Goal: Transaction & Acquisition: Download file/media

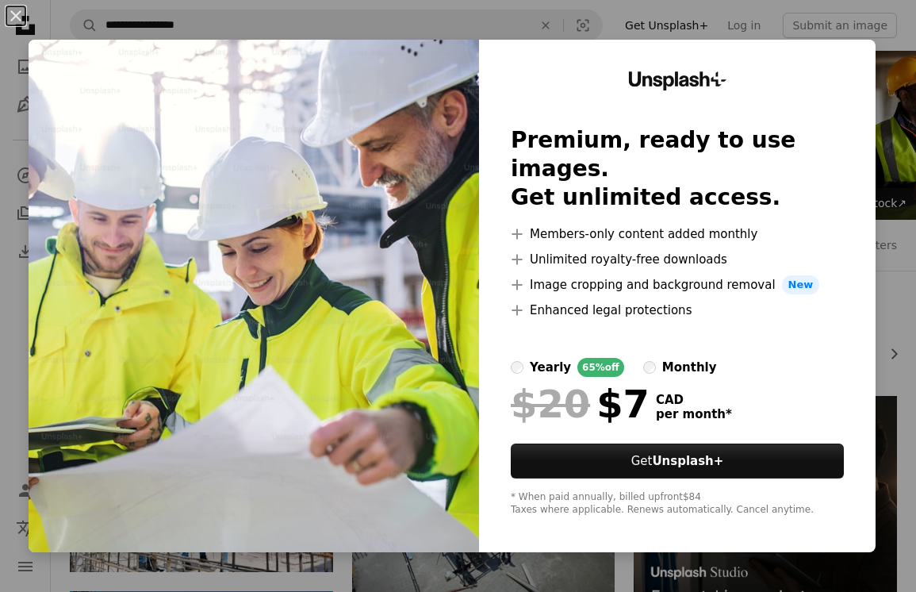
scroll to position [1165, 0]
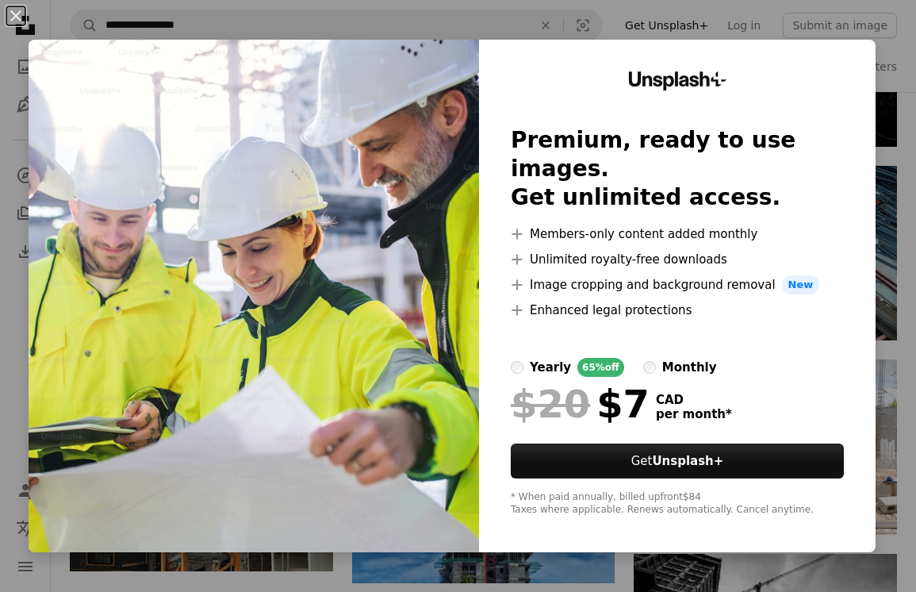
click at [912, 232] on div "An X shape Unsplash+ Premium, ready to use images. Get unlimited access. A plus…" at bounding box center [458, 296] width 916 height 592
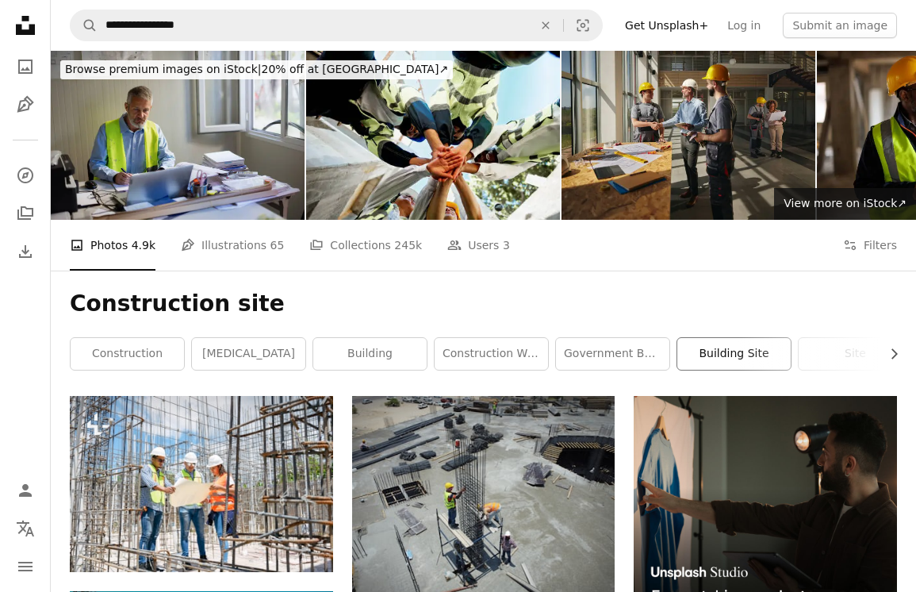
click at [705, 347] on link "building site" at bounding box center [733, 354] width 113 height 32
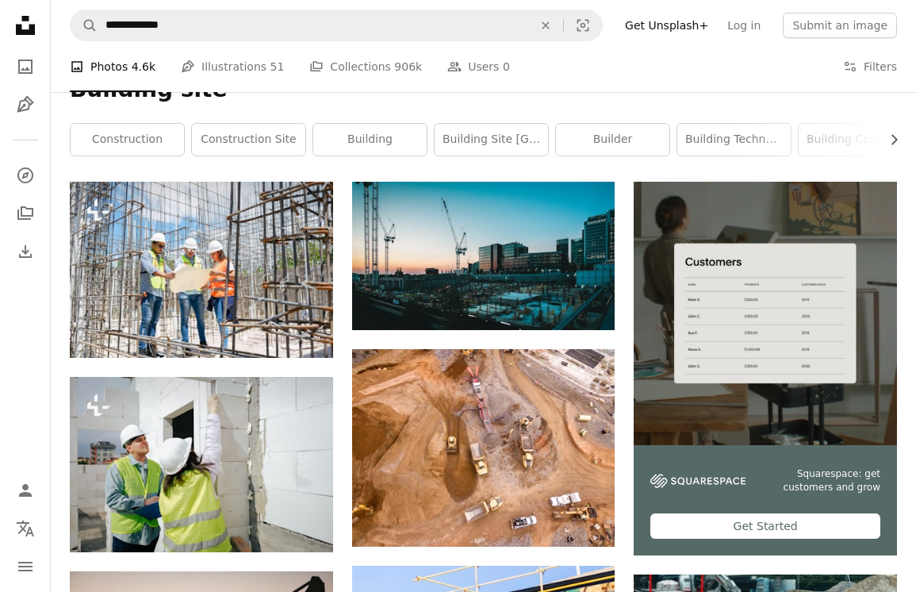
scroll to position [213, 0]
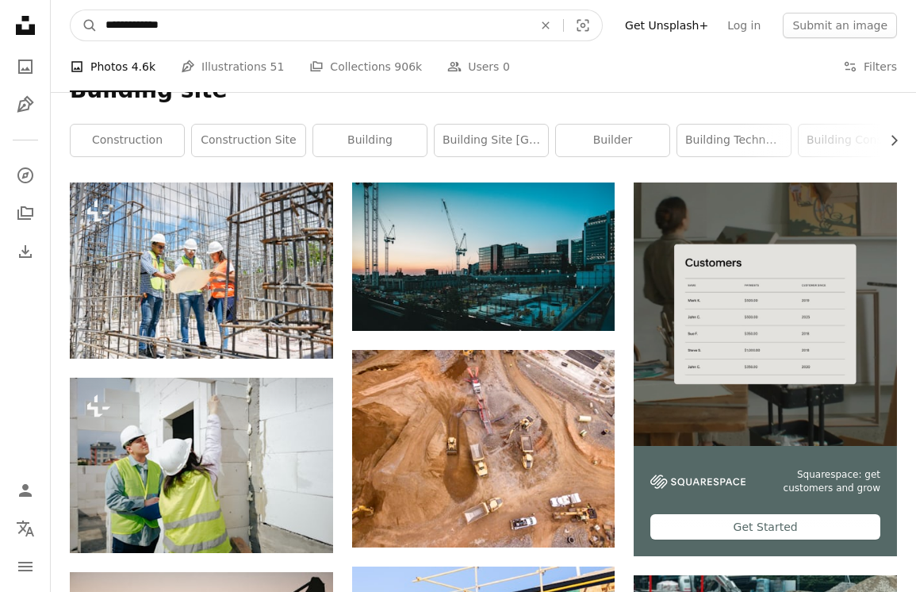
click at [159, 27] on input "**********" at bounding box center [313, 25] width 431 height 30
type input "**********"
click button "A magnifying glass" at bounding box center [84, 25] width 27 height 30
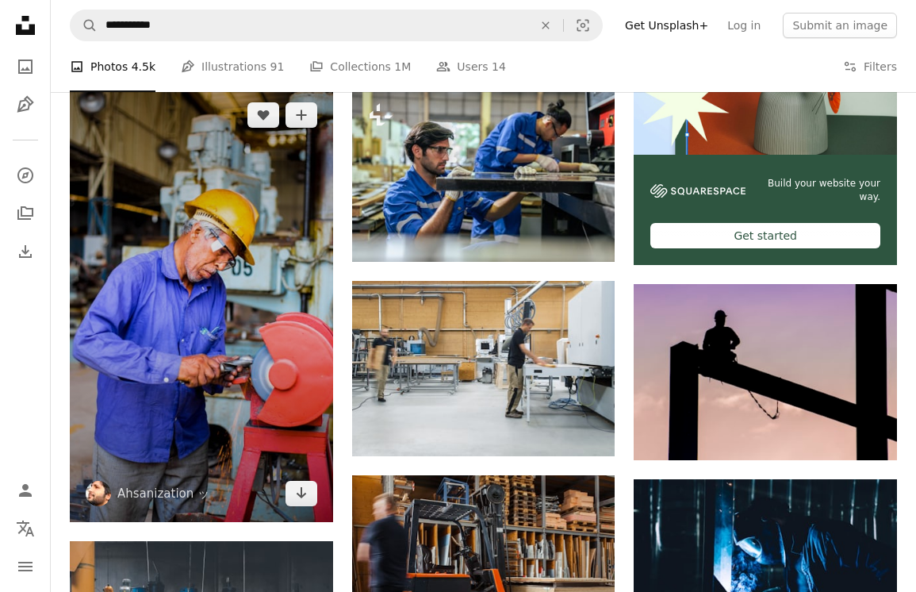
scroll to position [523, 0]
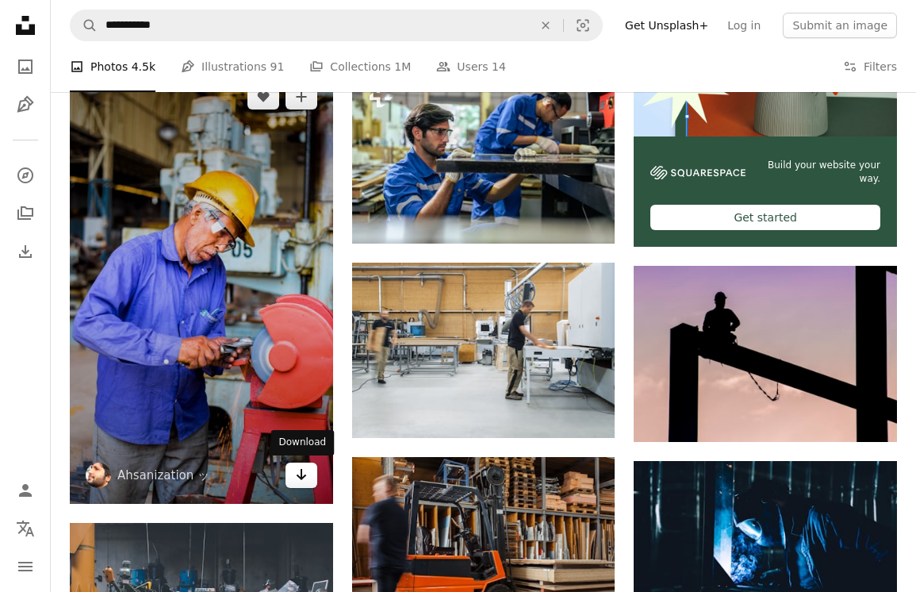
click at [293, 474] on link "Arrow pointing down" at bounding box center [302, 474] width 32 height 25
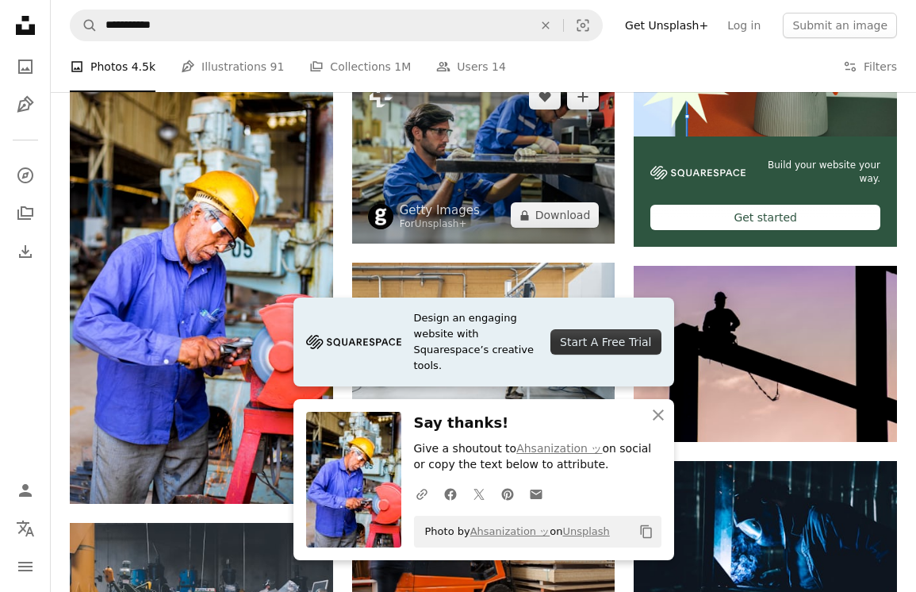
click at [582, 227] on img at bounding box center [483, 155] width 263 height 175
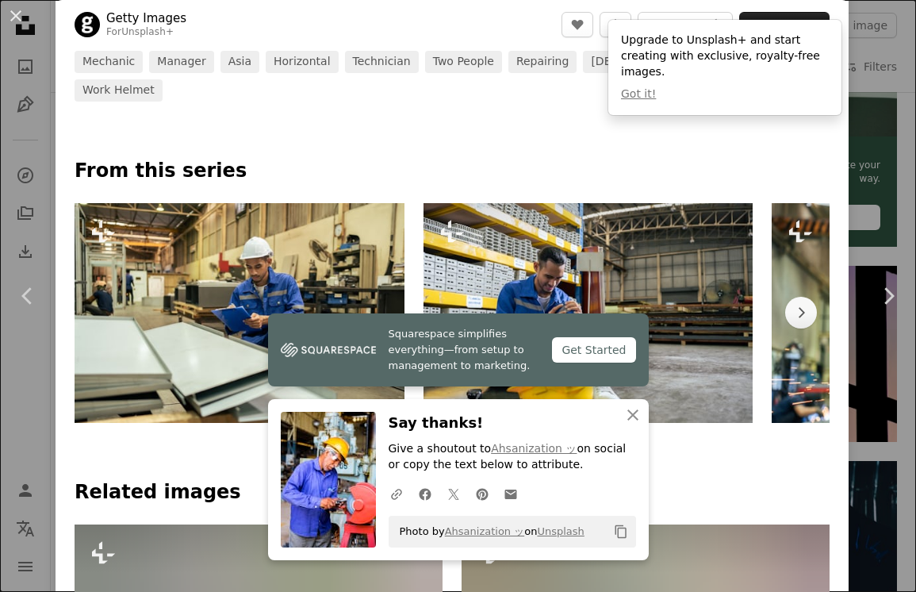
scroll to position [714, 0]
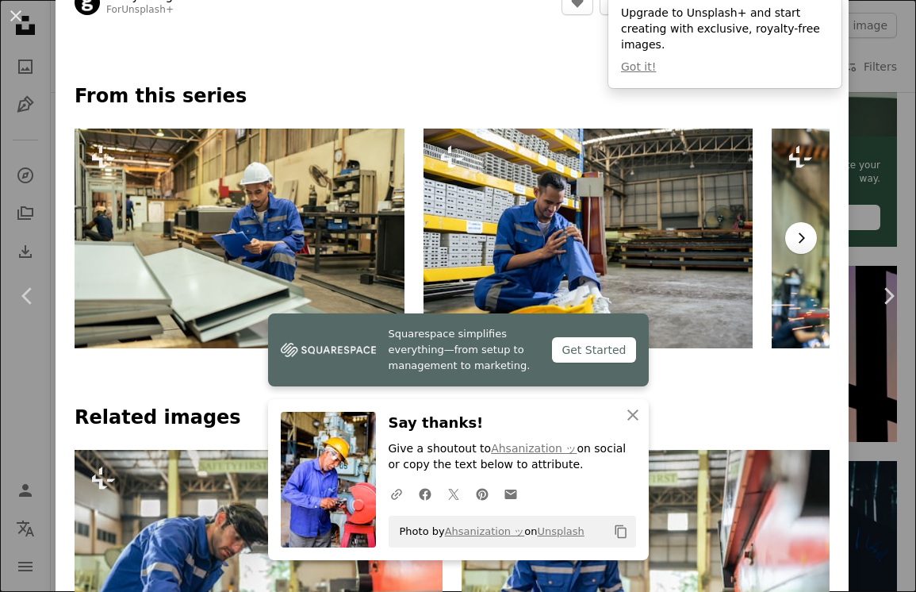
click at [809, 230] on icon "Chevron right" at bounding box center [801, 238] width 16 height 16
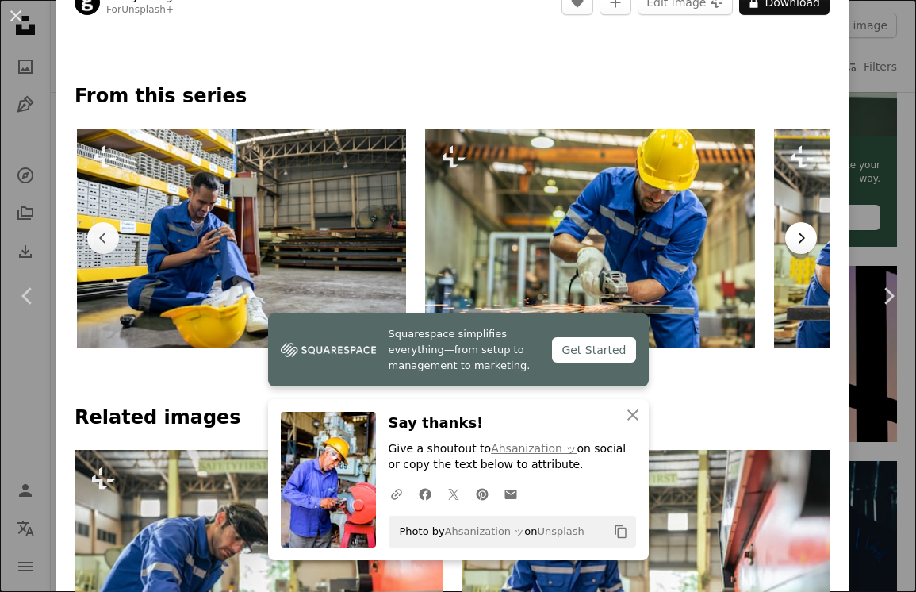
scroll to position [0, 348]
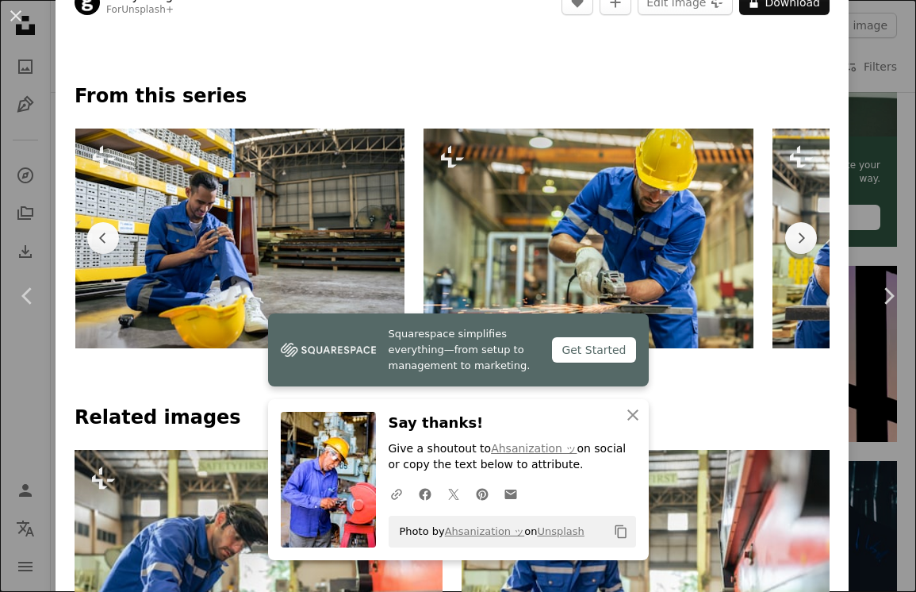
click at [707, 269] on img at bounding box center [589, 239] width 330 height 220
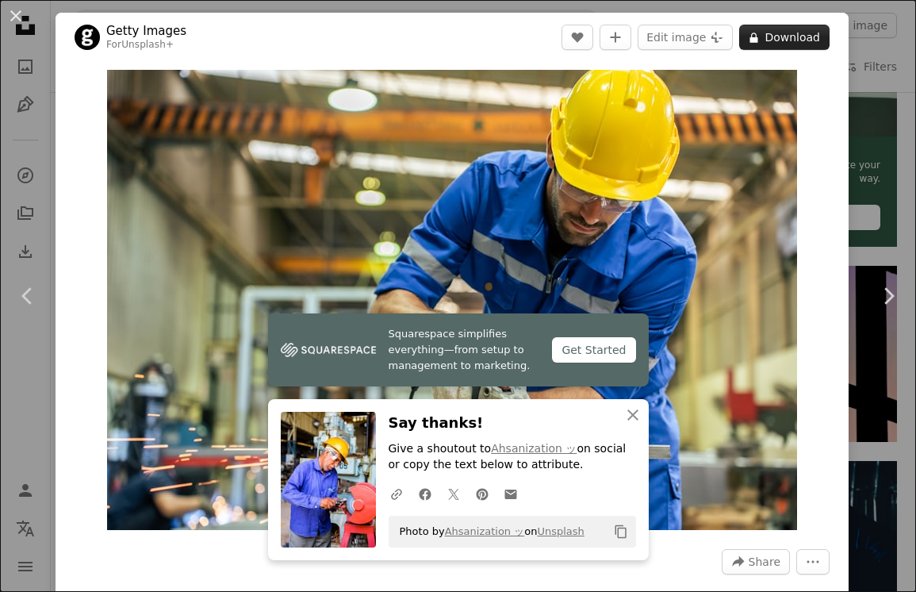
click at [793, 41] on button "A lock Download" at bounding box center [784, 37] width 90 height 25
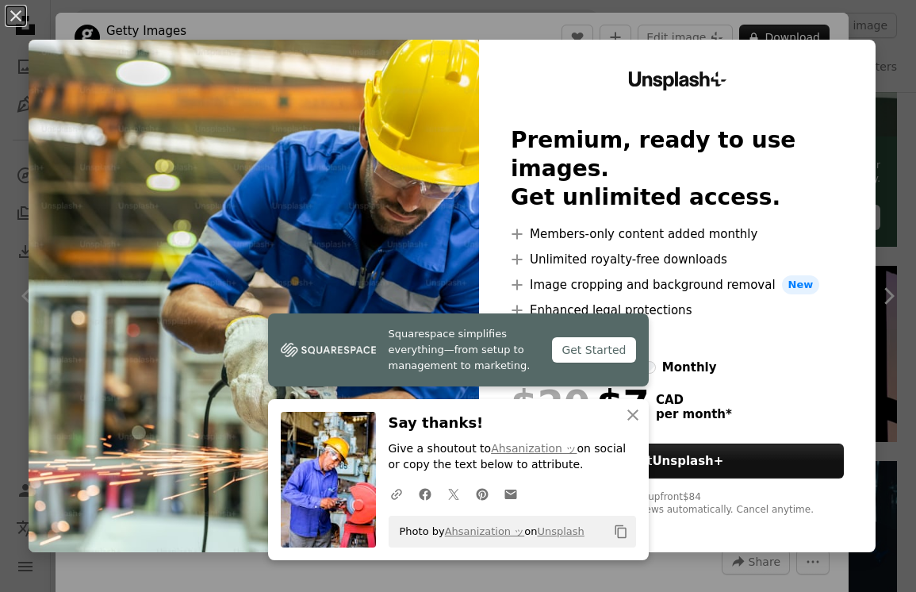
click at [834, 26] on div "An X shape Squarespace simplifies everything—from setup to management to market…" at bounding box center [458, 296] width 916 height 592
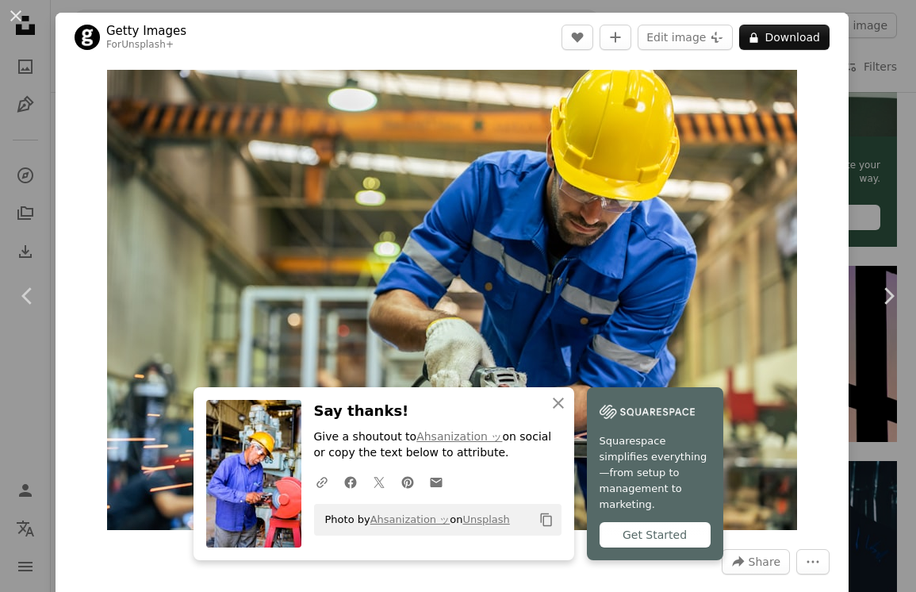
click at [877, 44] on div "An X shape Chevron left Chevron right An X shape Close Say thanks! Give a shout…" at bounding box center [458, 296] width 916 height 592
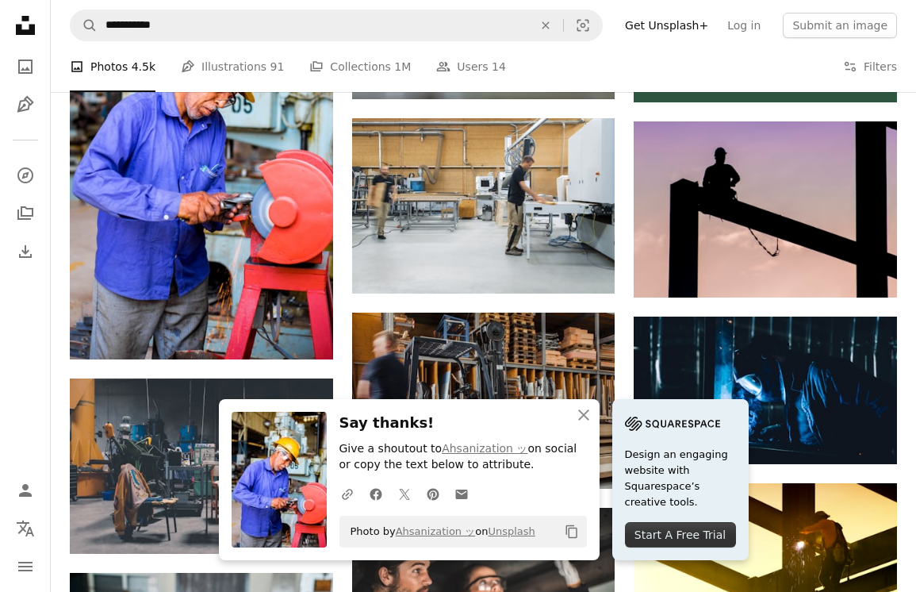
scroll to position [670, 0]
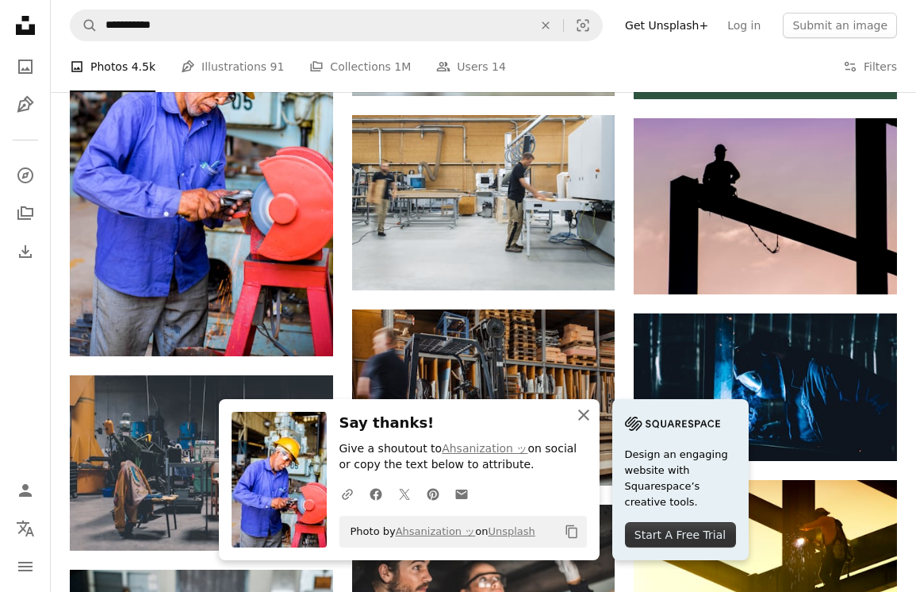
click at [585, 419] on icon "An X shape" at bounding box center [583, 414] width 19 height 19
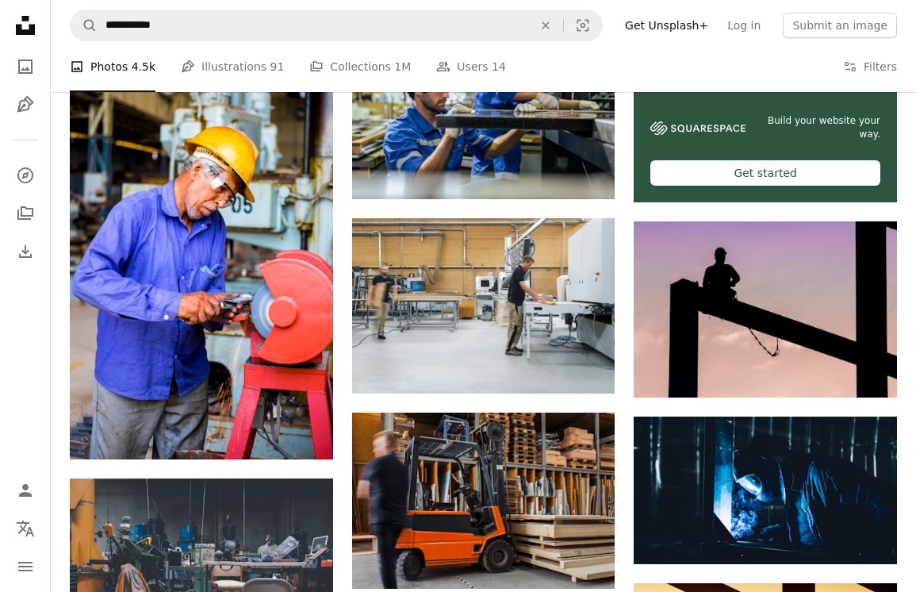
scroll to position [0, 0]
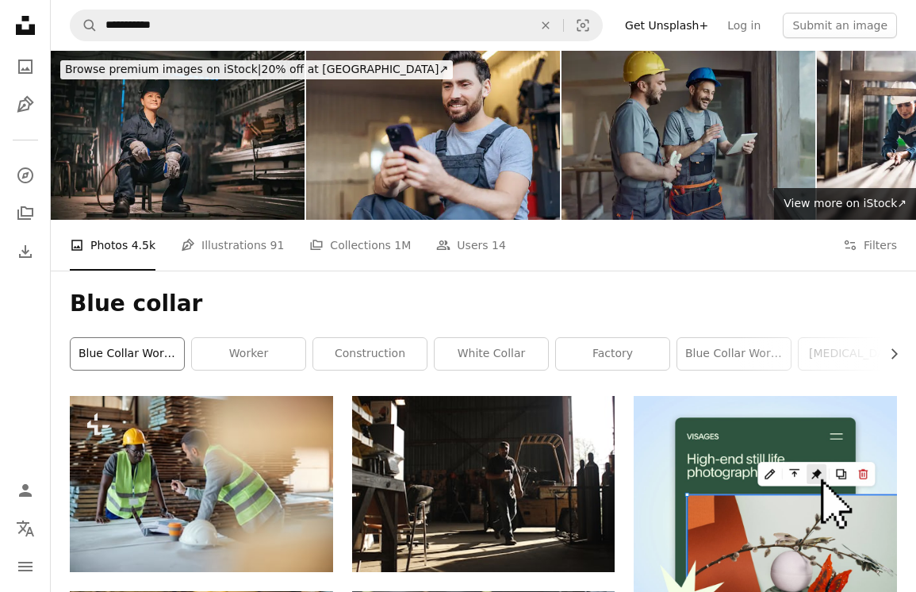
click at [129, 357] on link "blue collar worker" at bounding box center [127, 354] width 113 height 32
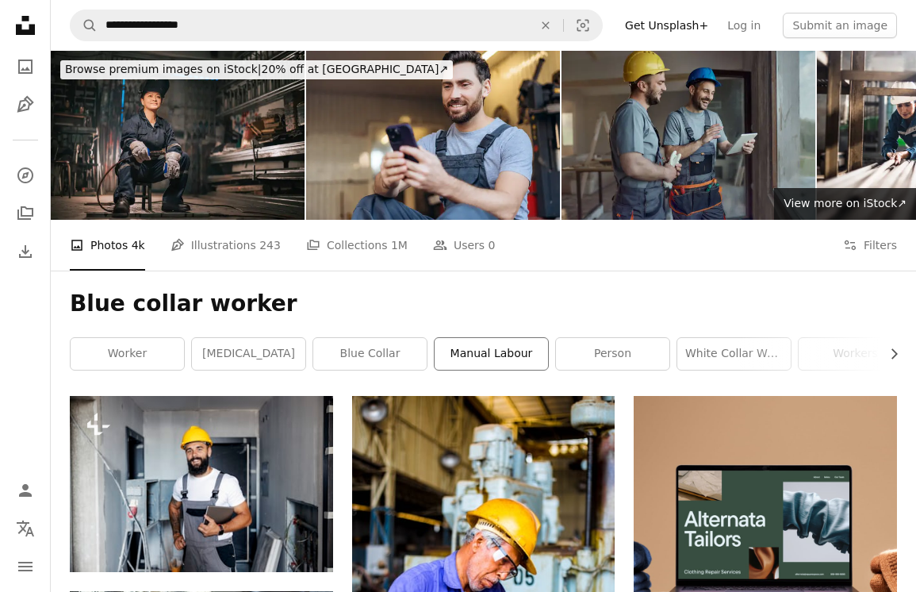
click at [448, 355] on link "manual labour" at bounding box center [491, 354] width 113 height 32
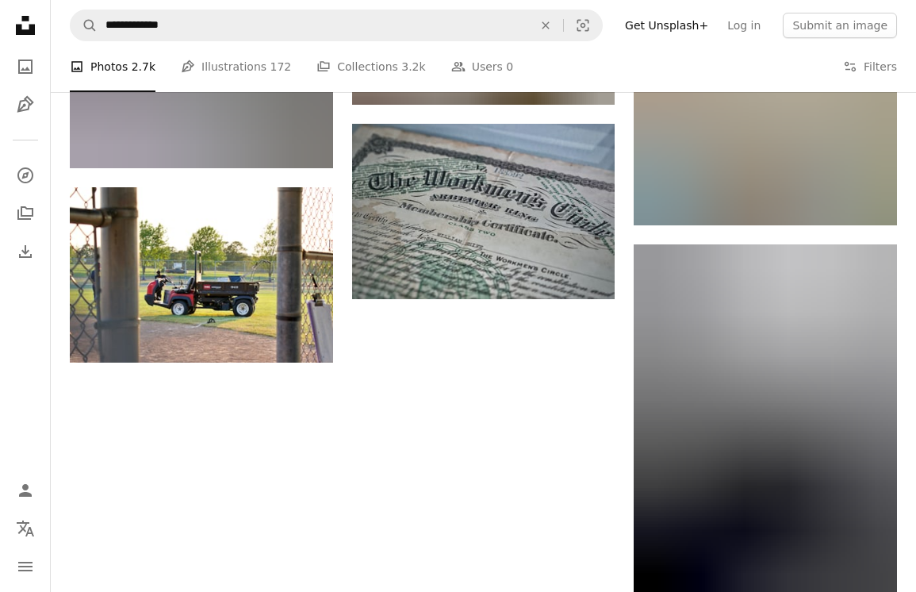
scroll to position [1728, 0]
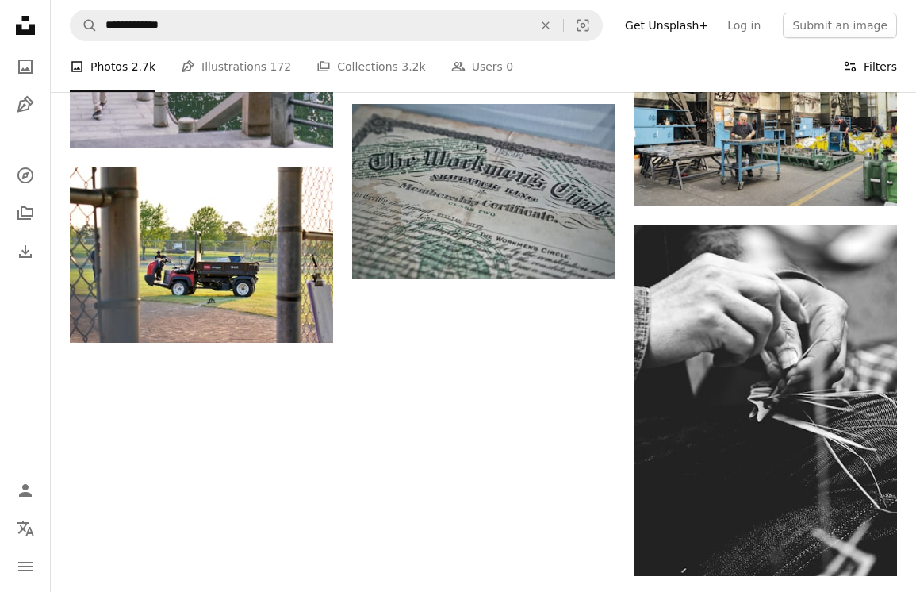
click at [888, 60] on button "Filters Filters" at bounding box center [870, 66] width 54 height 51
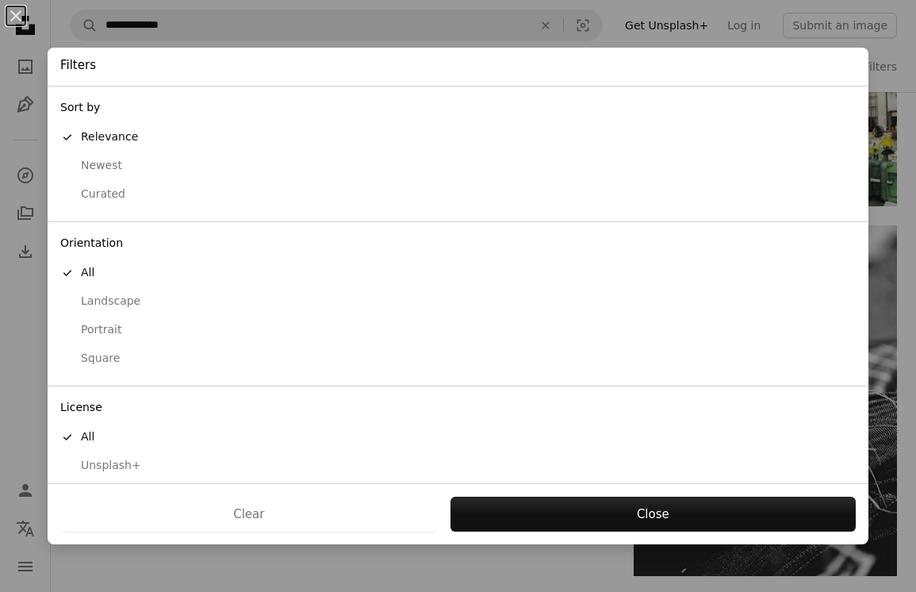
scroll to position [38, 0]
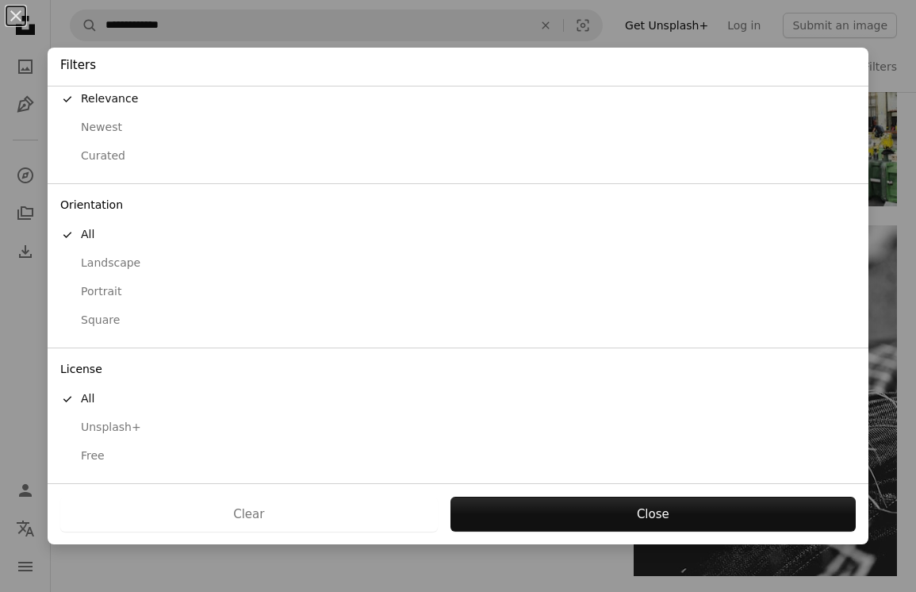
click at [134, 455] on div "Free" at bounding box center [458, 456] width 796 height 16
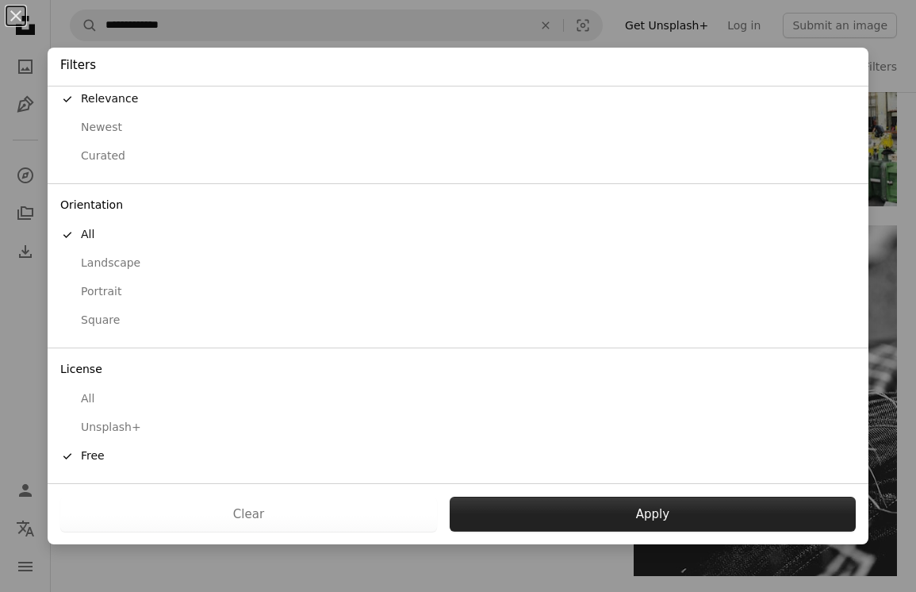
click at [508, 509] on button "Apply" at bounding box center [653, 514] width 406 height 35
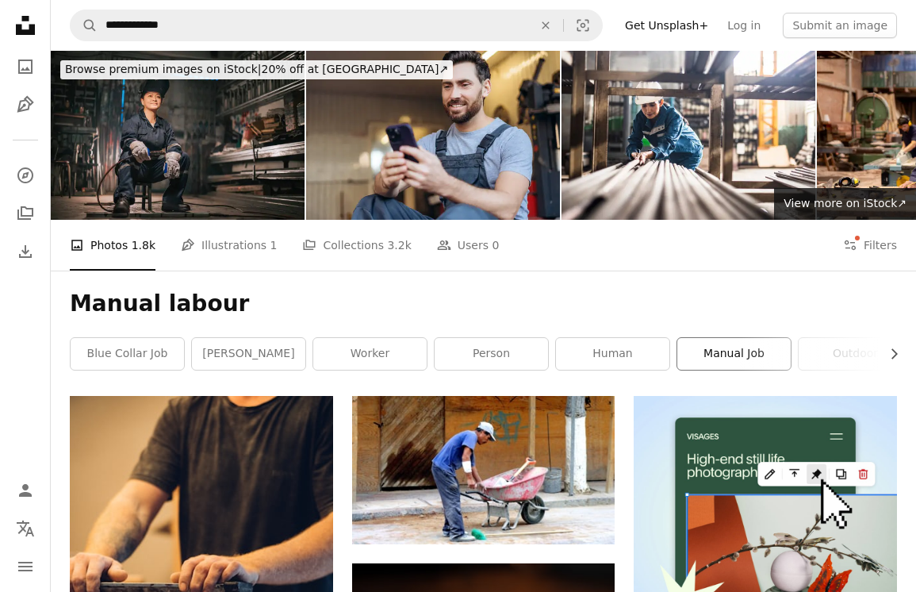
click at [700, 352] on link "manual job" at bounding box center [733, 354] width 113 height 32
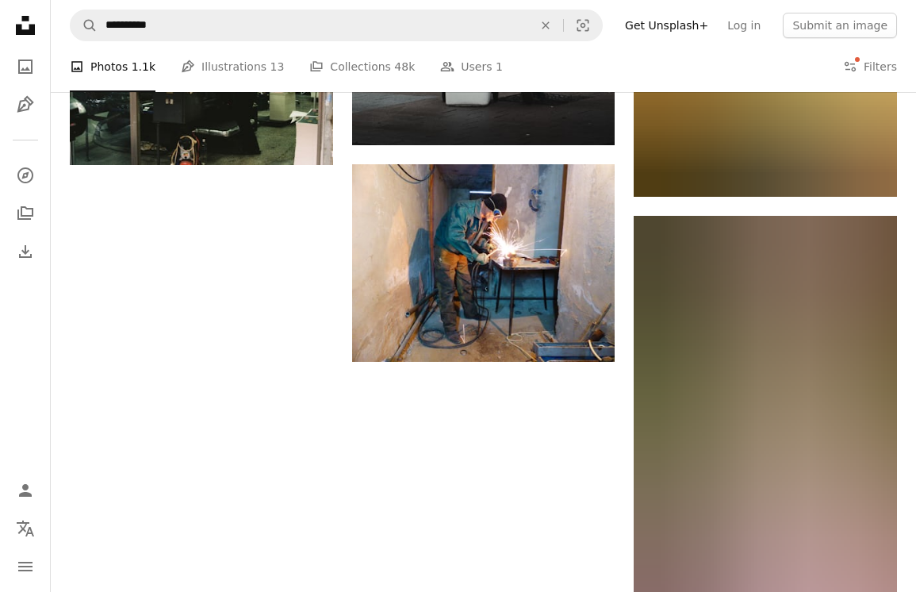
scroll to position [1800, 0]
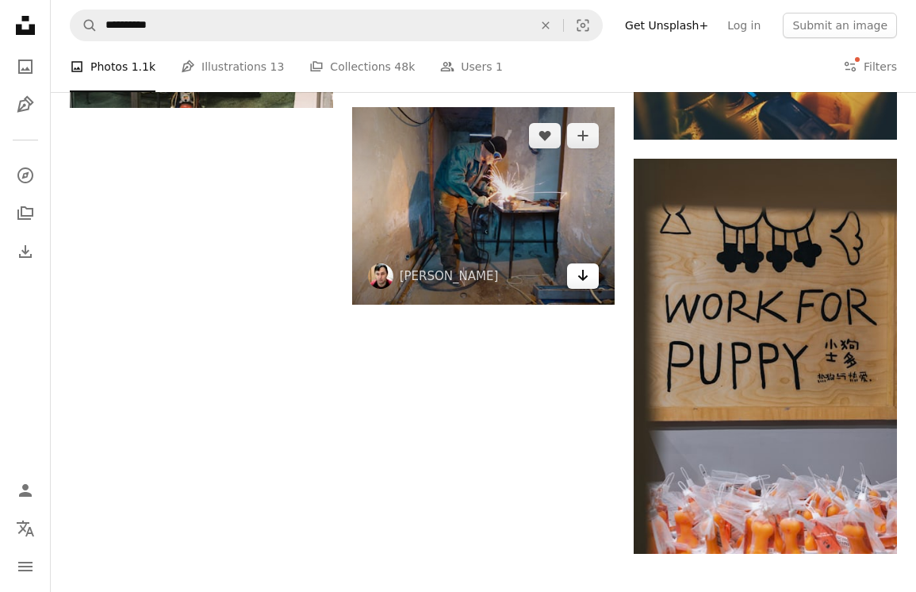
click at [580, 275] on icon "Download" at bounding box center [583, 275] width 10 height 11
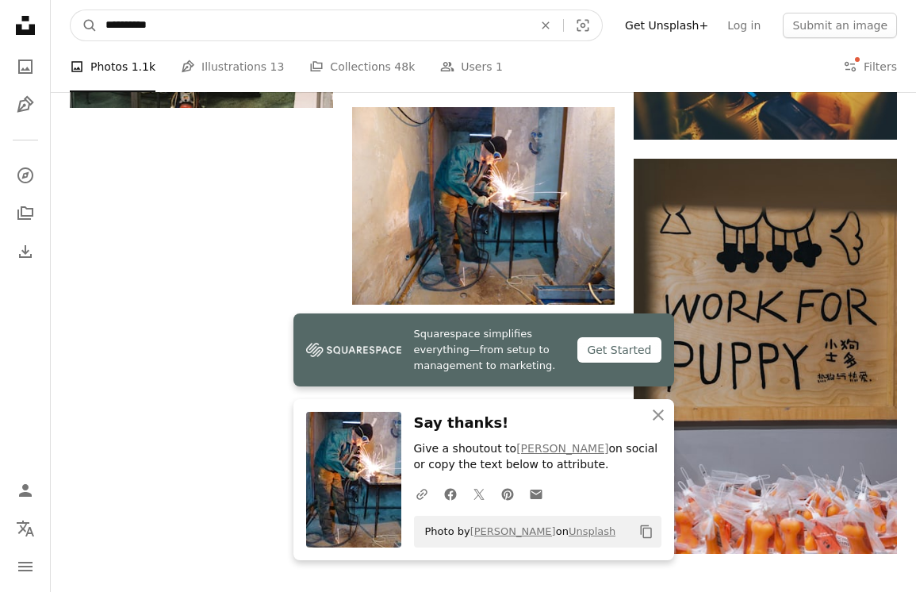
click at [214, 13] on input "**********" at bounding box center [313, 25] width 431 height 30
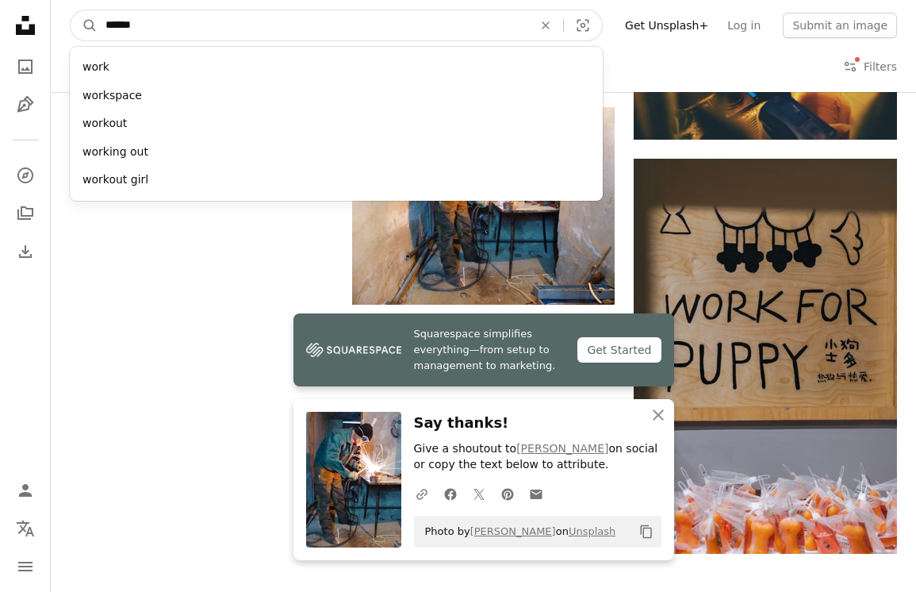
type input "*******"
click button "A magnifying glass" at bounding box center [84, 25] width 27 height 30
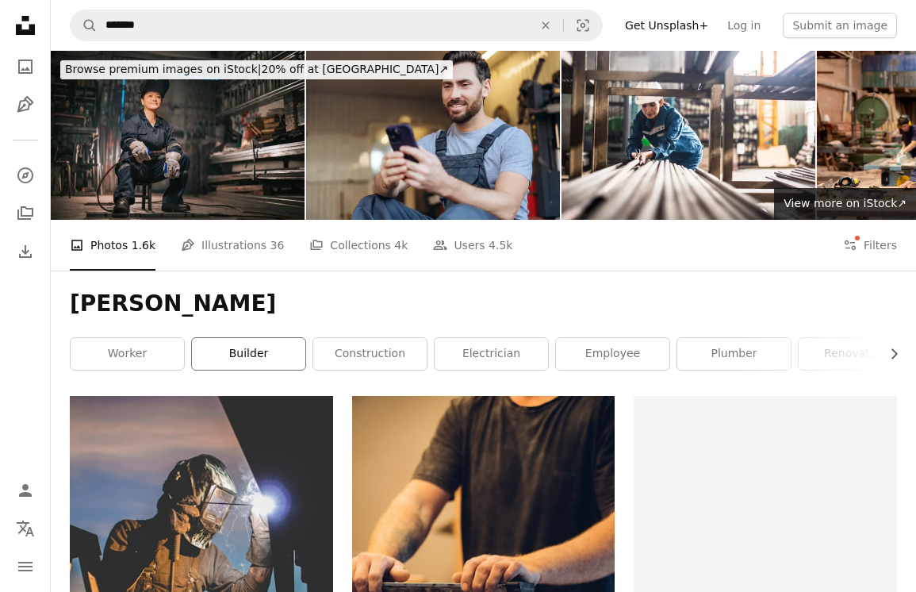
click at [255, 347] on link "builder" at bounding box center [248, 354] width 113 height 32
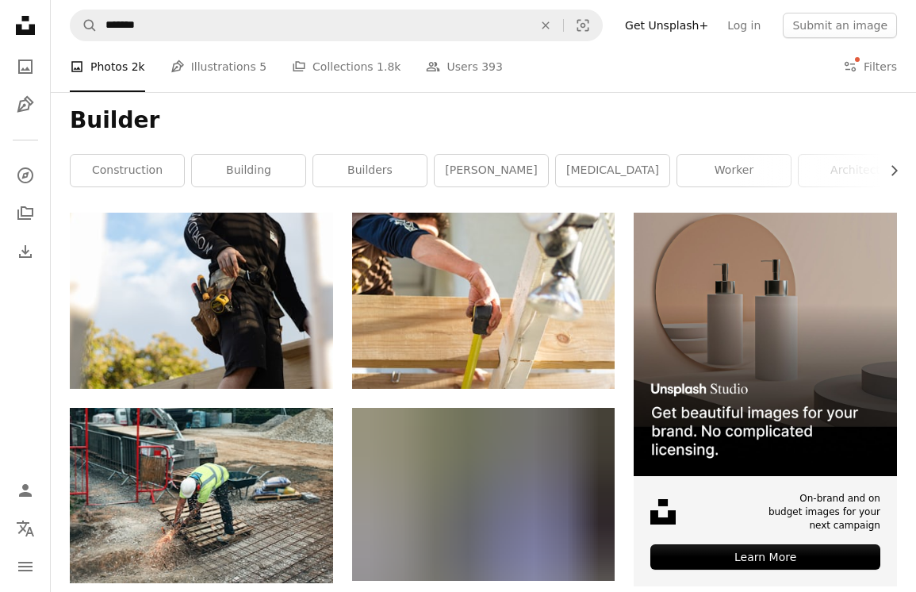
scroll to position [246, 0]
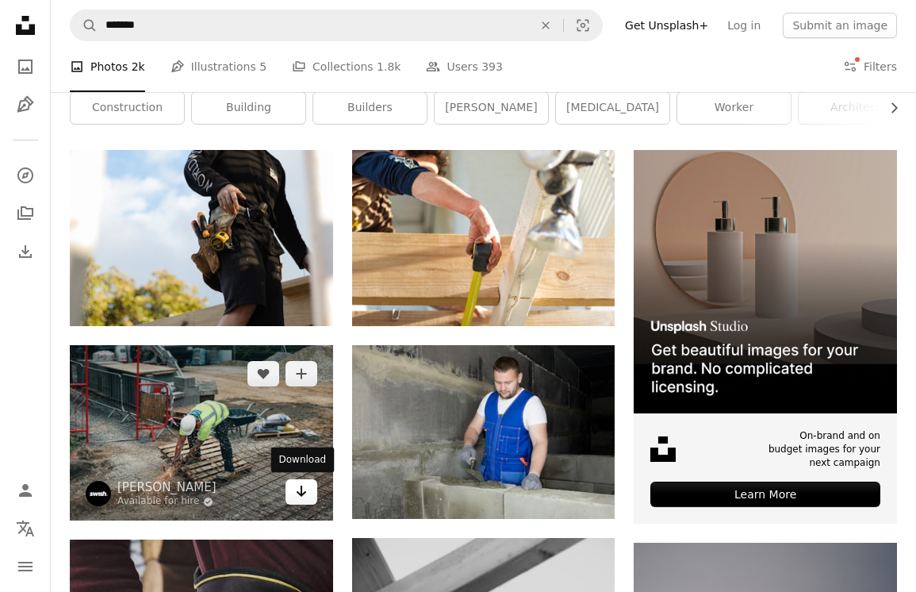
click at [306, 492] on icon "Arrow pointing down" at bounding box center [301, 491] width 13 height 19
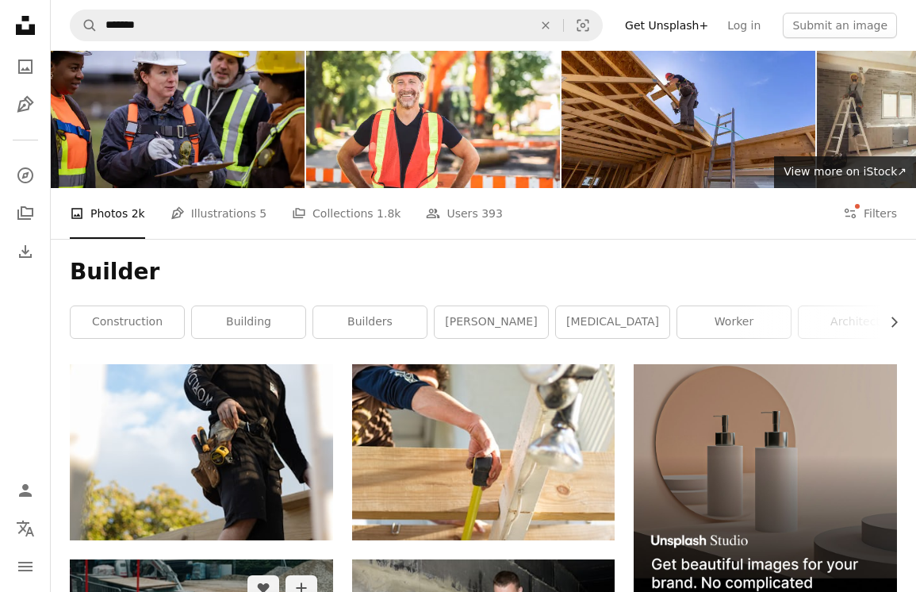
scroll to position [0, 0]
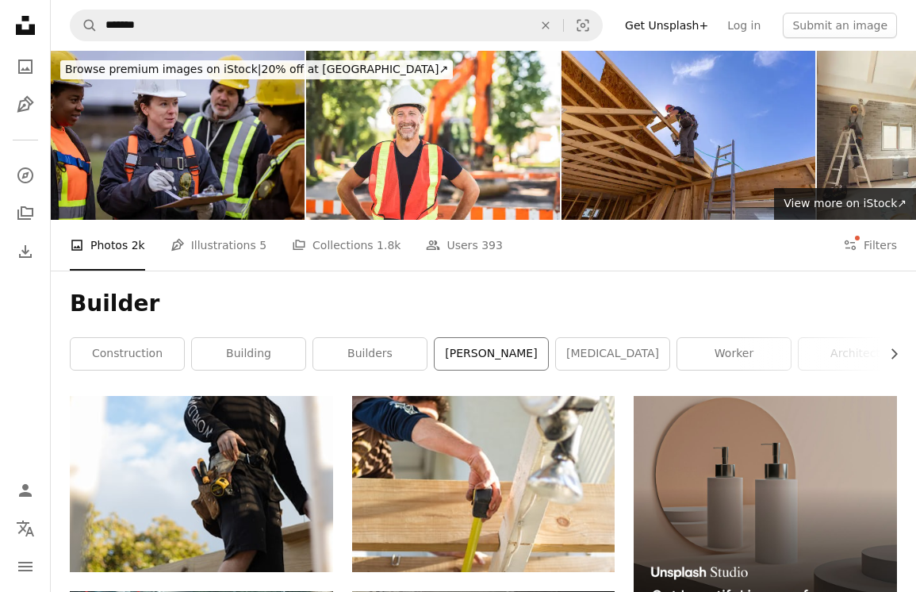
click at [504, 363] on link "[PERSON_NAME]" at bounding box center [491, 354] width 113 height 32
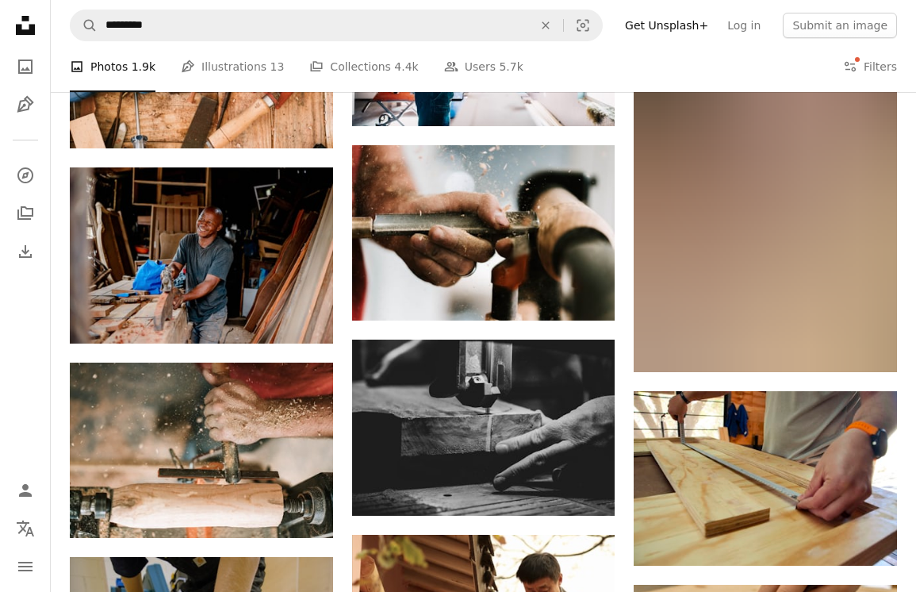
scroll to position [1160, 0]
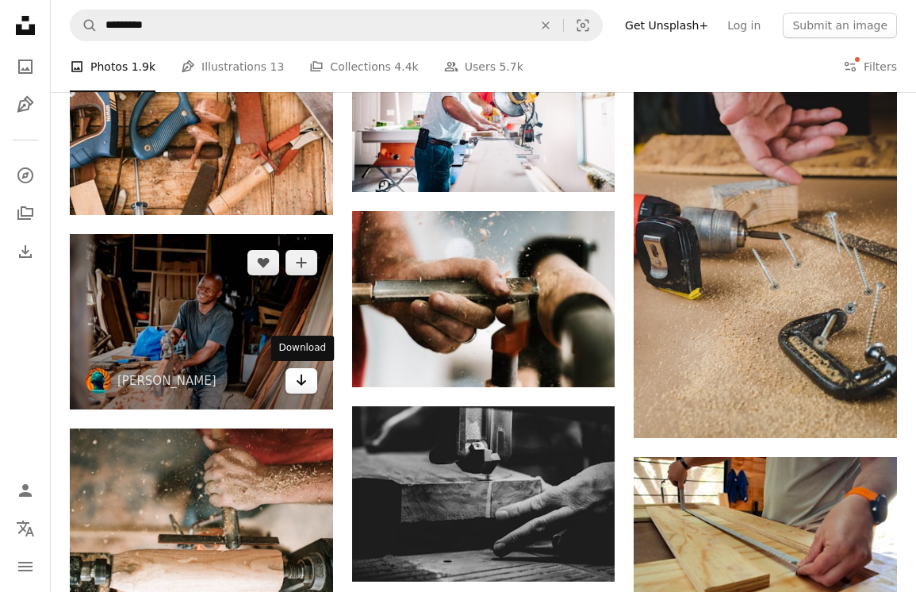
click at [302, 379] on icon "Arrow pointing down" at bounding box center [301, 379] width 13 height 19
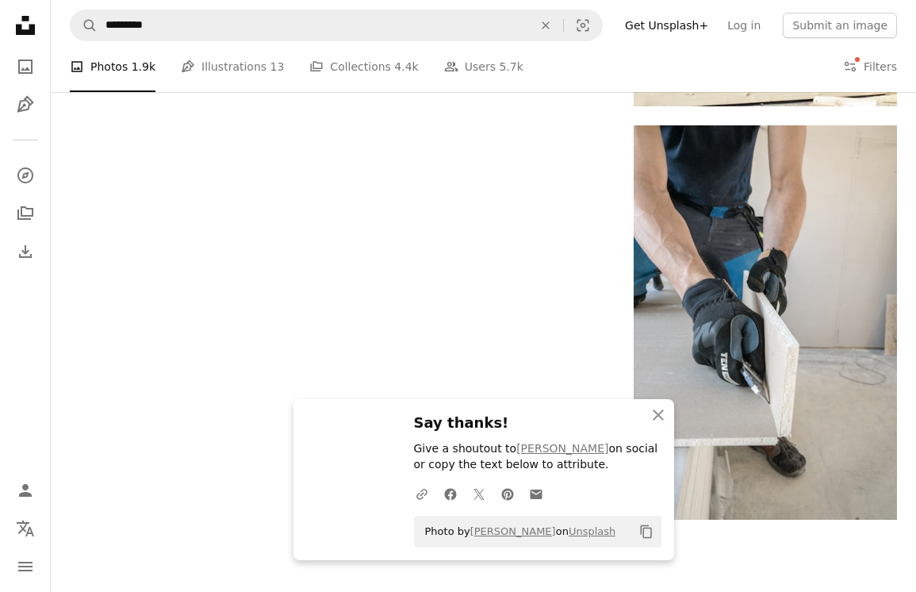
scroll to position [2036, 0]
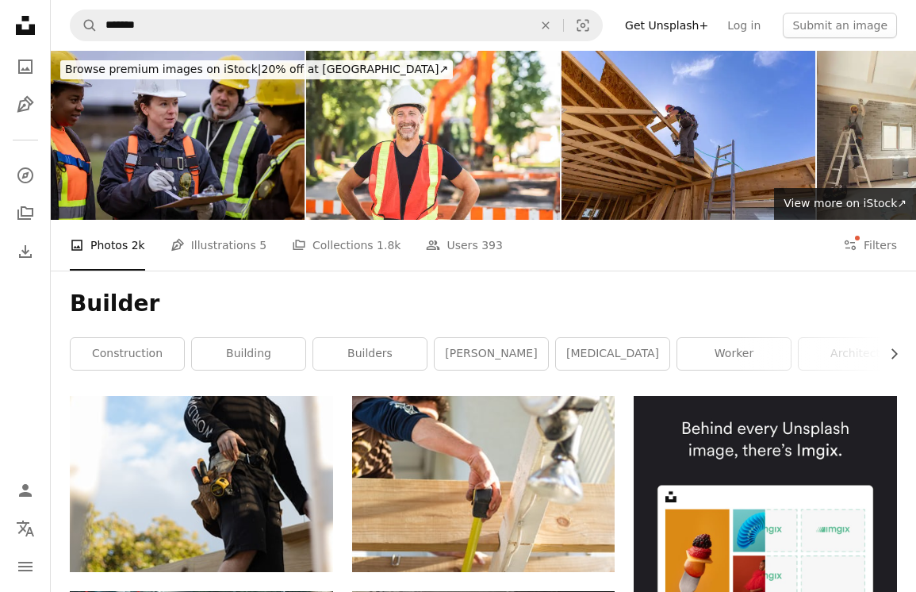
click at [599, 330] on div "Builder Chevron right construction building builders [PERSON_NAME] [MEDICAL_DAT…" at bounding box center [483, 333] width 865 height 125
click at [599, 352] on link "[MEDICAL_DATA]" at bounding box center [612, 354] width 113 height 32
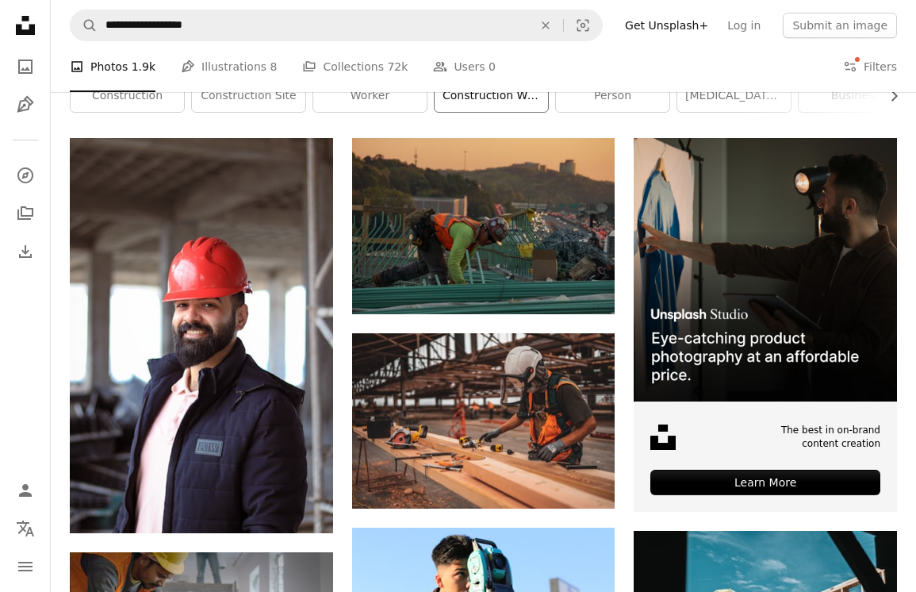
scroll to position [282, 0]
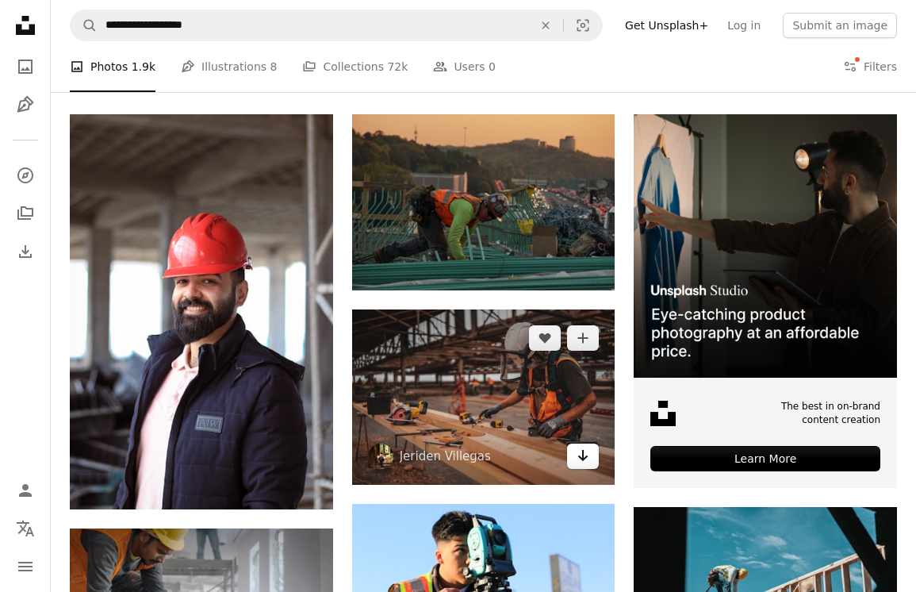
click at [590, 454] on link "Arrow pointing down" at bounding box center [583, 455] width 32 height 25
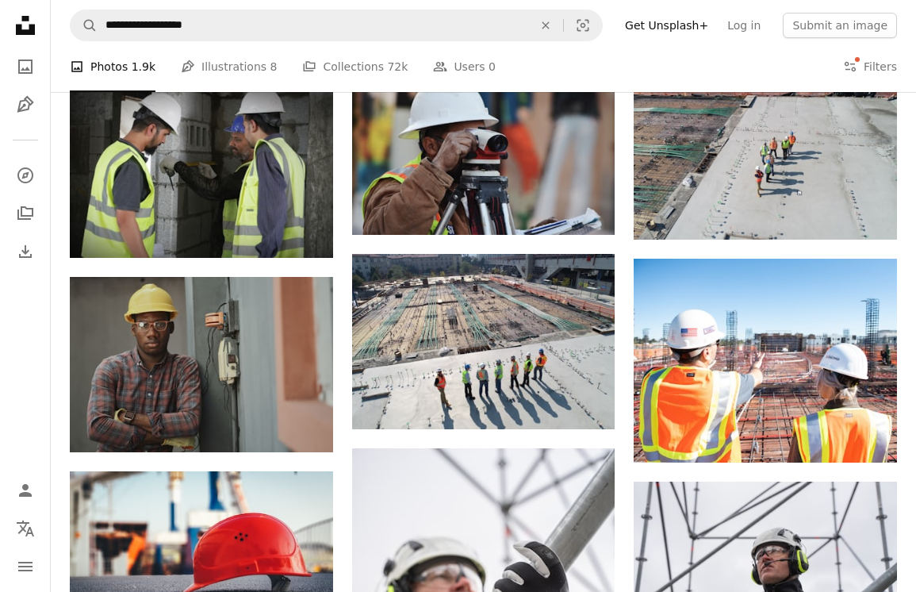
scroll to position [1361, 0]
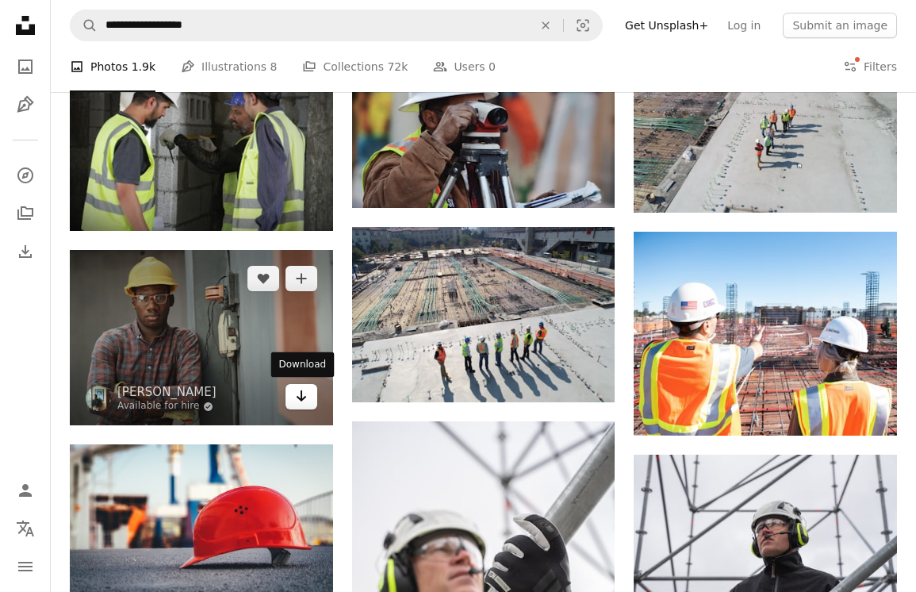
click at [305, 394] on icon "Arrow pointing down" at bounding box center [301, 395] width 13 height 19
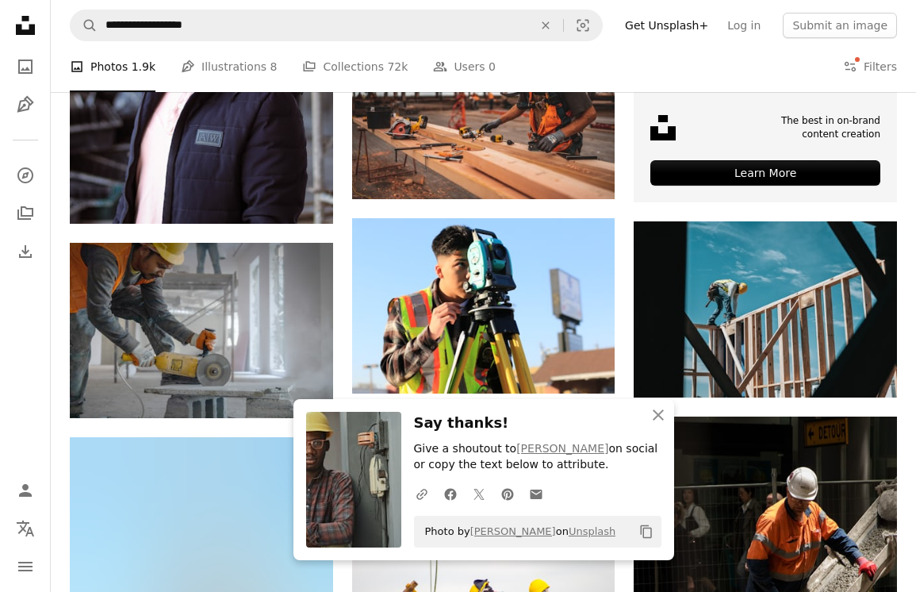
scroll to position [493, 0]
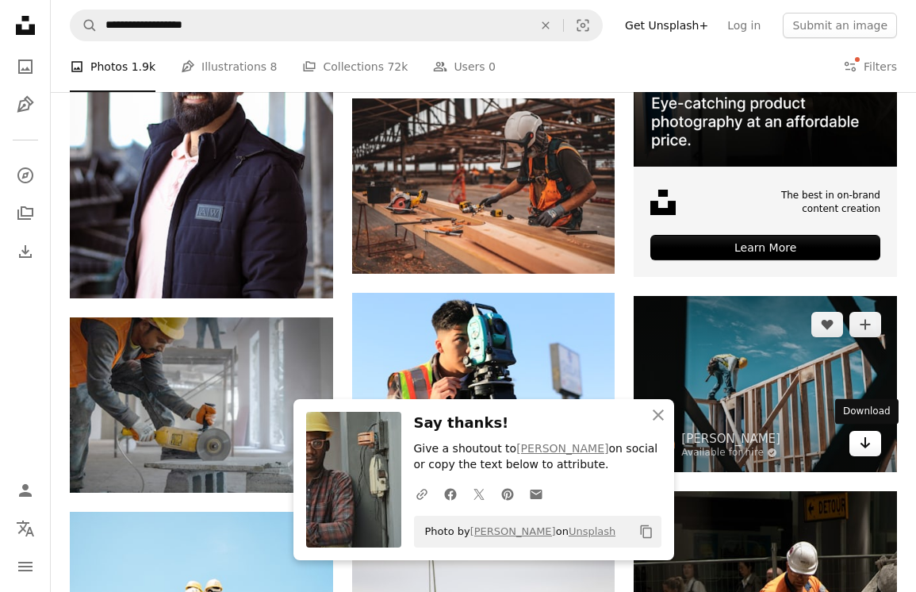
click at [857, 442] on link "Arrow pointing down" at bounding box center [866, 443] width 32 height 25
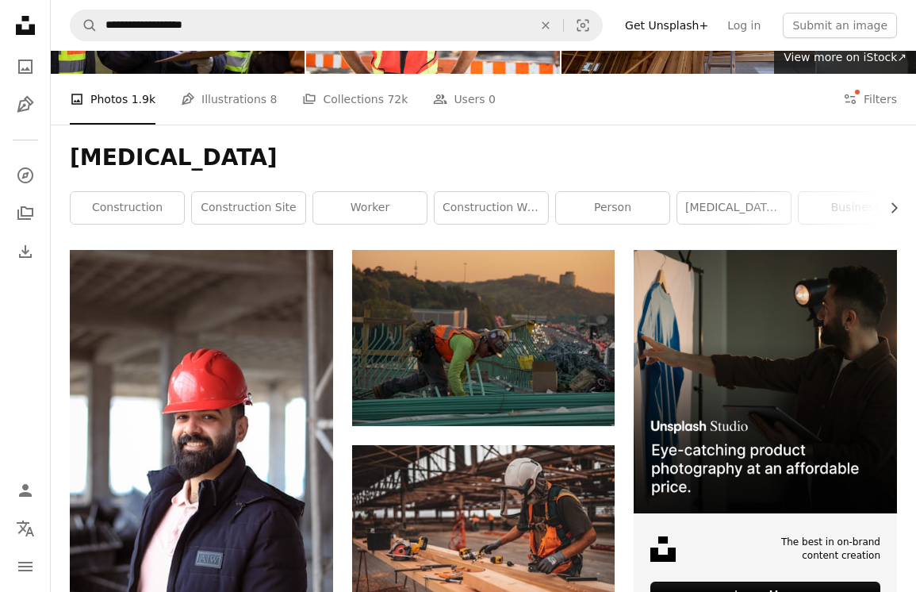
scroll to position [102, 0]
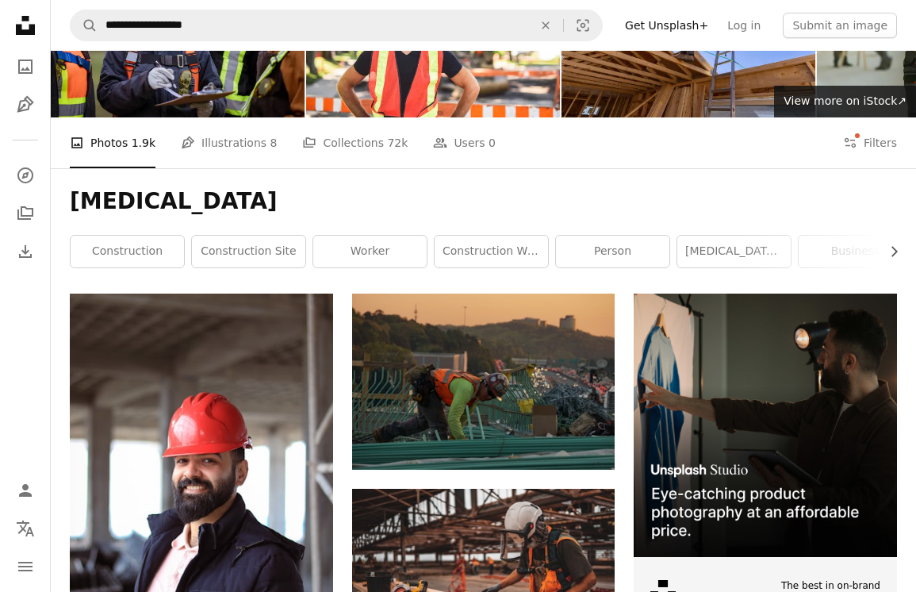
click at [878, 186] on div "[MEDICAL_DATA] Chevron right construction construction site worker construction…" at bounding box center [483, 230] width 865 height 125
click at [896, 248] on icon "Chevron right" at bounding box center [894, 252] width 16 height 16
click at [739, 254] on link "engineer" at bounding box center [743, 252] width 113 height 32
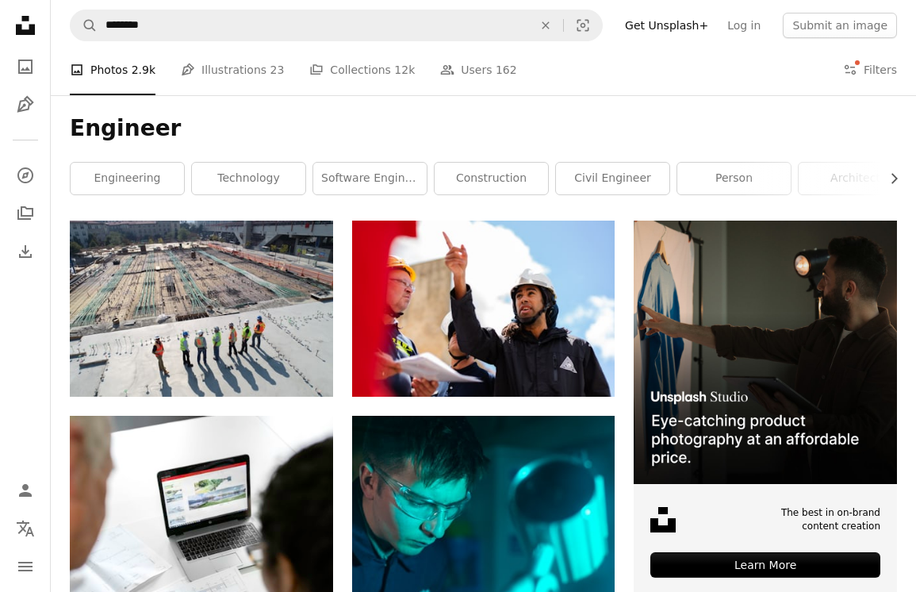
scroll to position [163, 0]
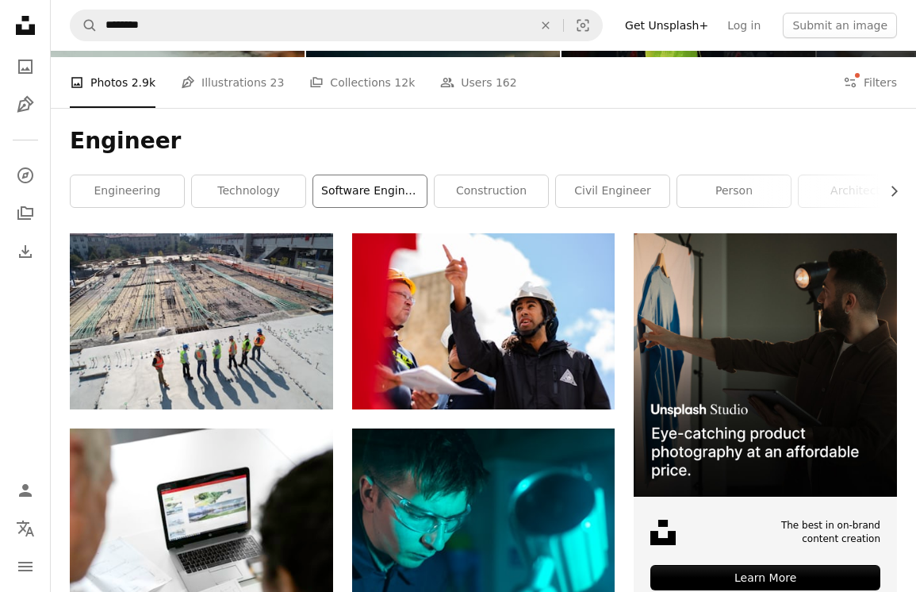
click at [396, 202] on link "software engineer" at bounding box center [369, 191] width 113 height 32
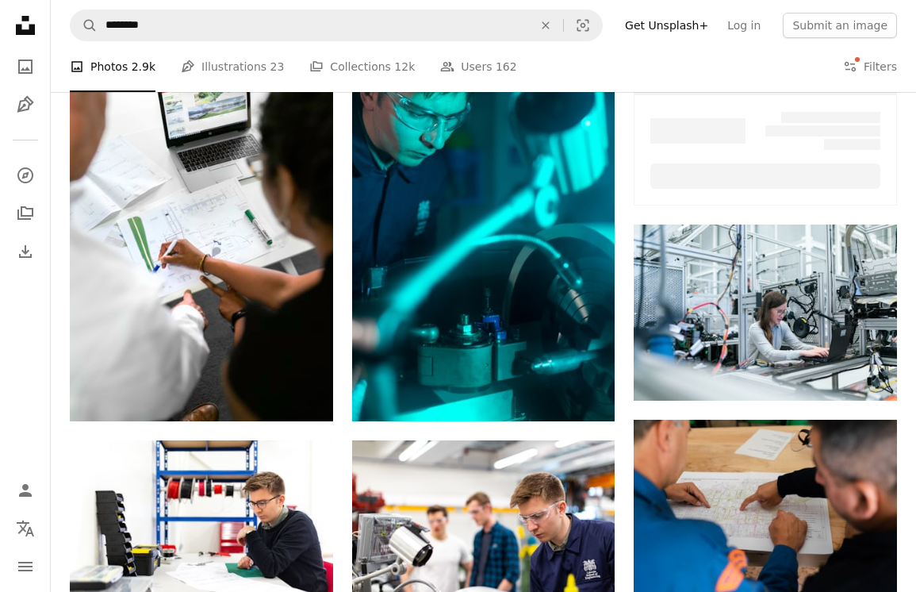
scroll to position [163, 0]
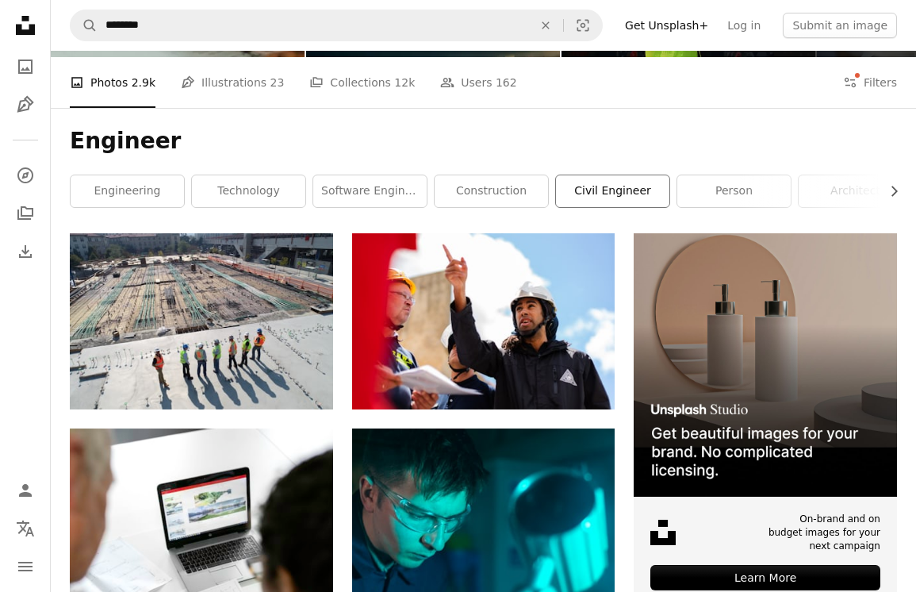
click at [575, 194] on link "civil engineer" at bounding box center [612, 191] width 113 height 32
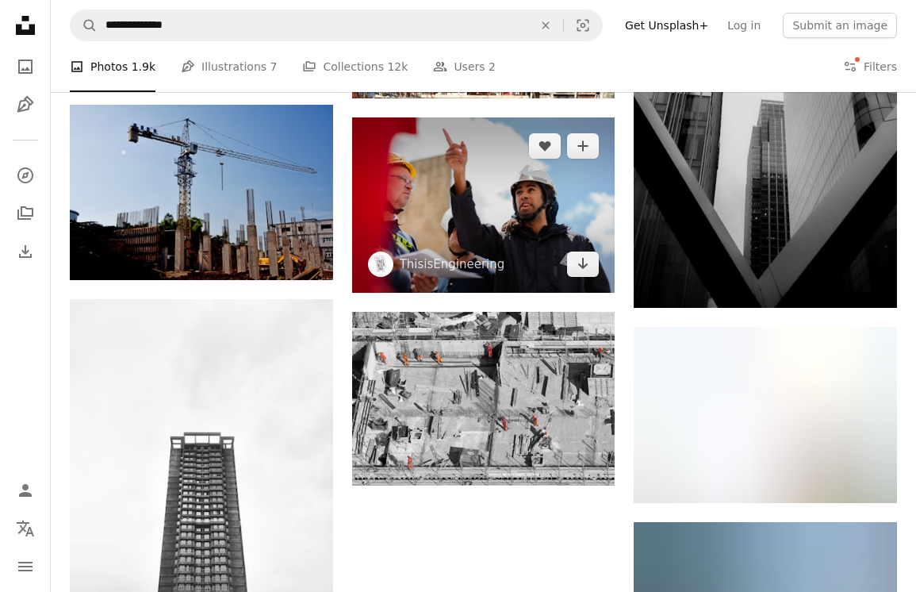
scroll to position [1692, 0]
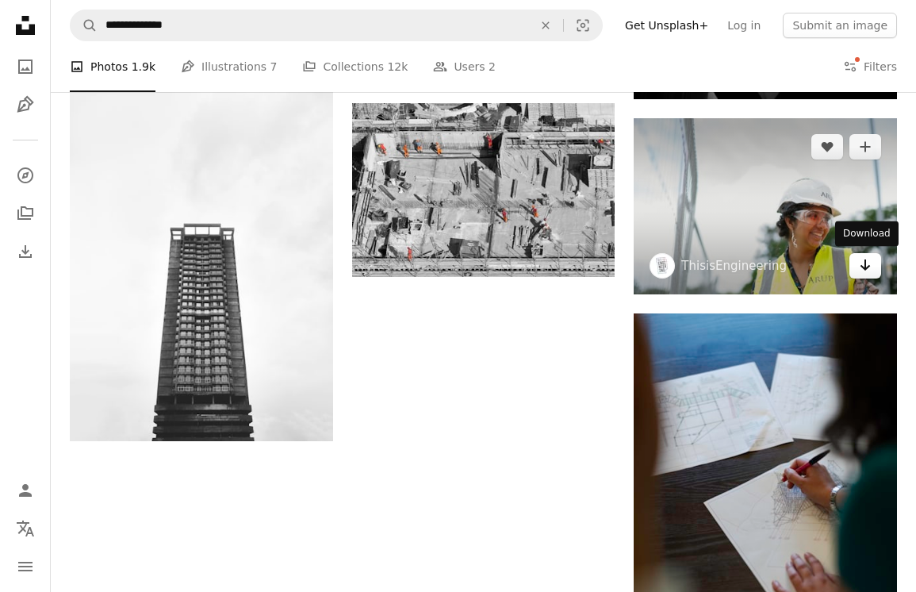
click at [858, 264] on link "Arrow pointing down" at bounding box center [866, 265] width 32 height 25
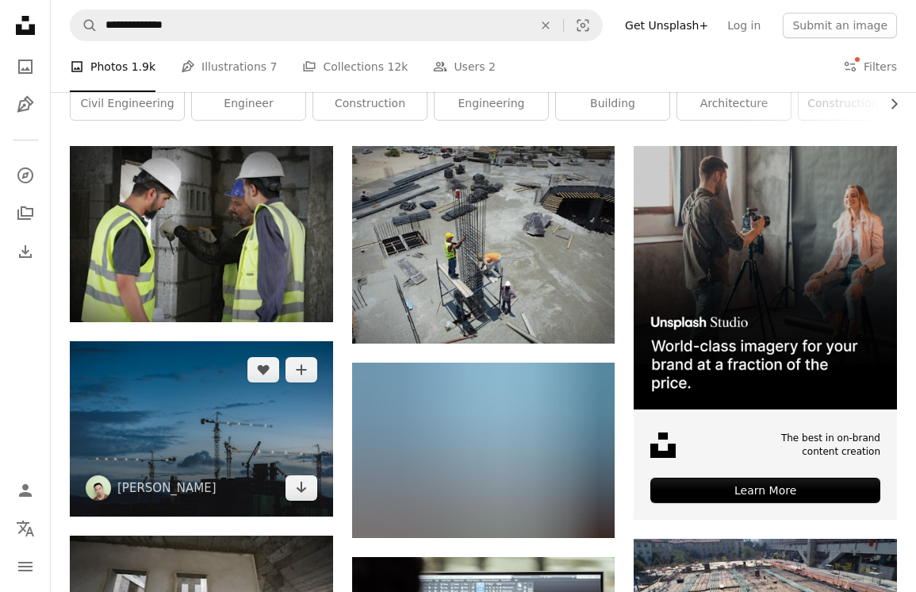
scroll to position [193, 0]
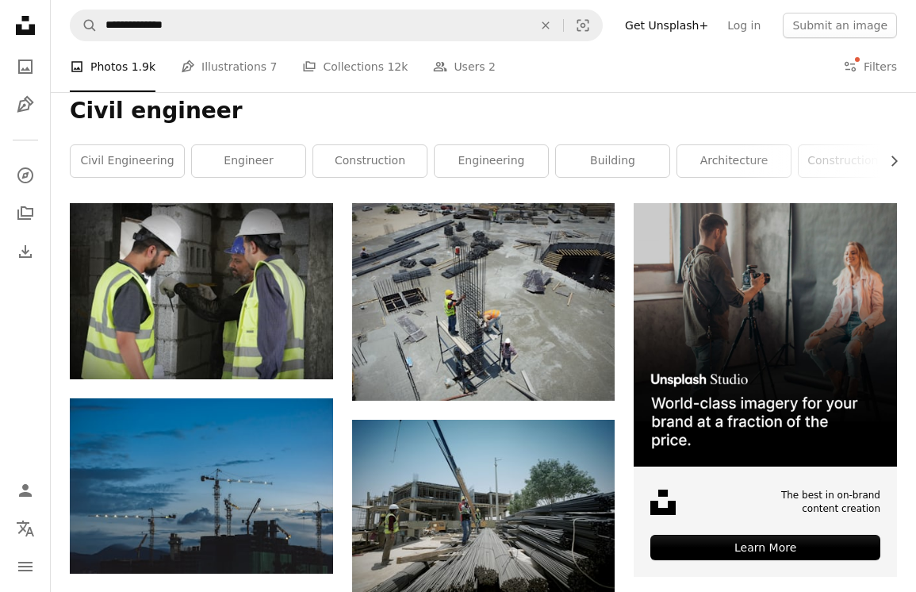
click at [465, 120] on h1 "Civil engineer" at bounding box center [483, 111] width 827 height 29
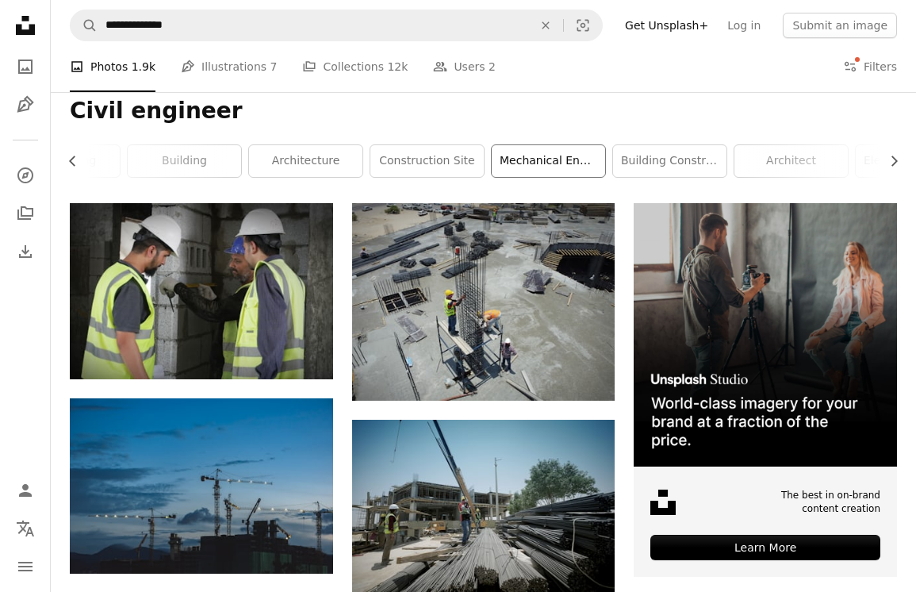
scroll to position [0, 450]
click at [509, 165] on link "mechanical engineer" at bounding box center [526, 161] width 113 height 32
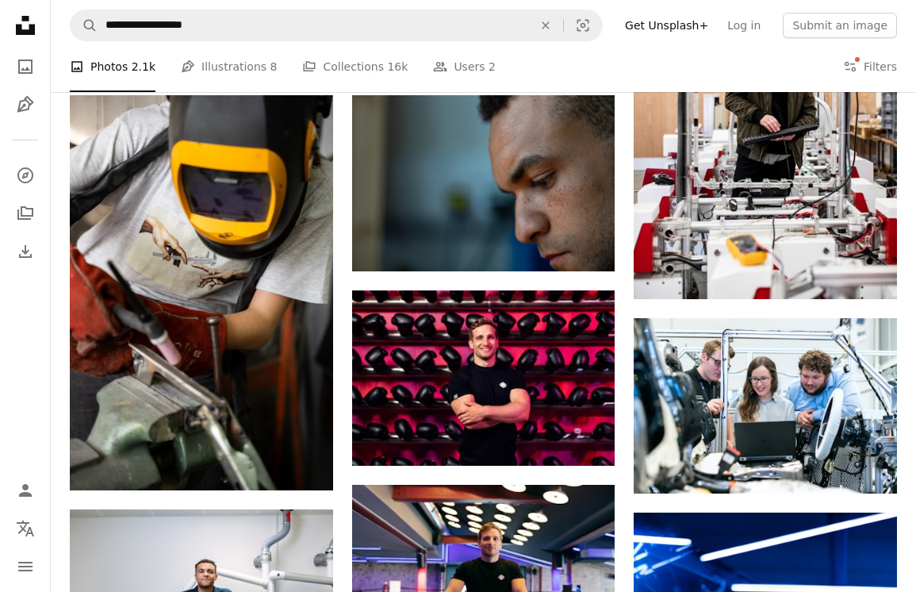
scroll to position [895, 0]
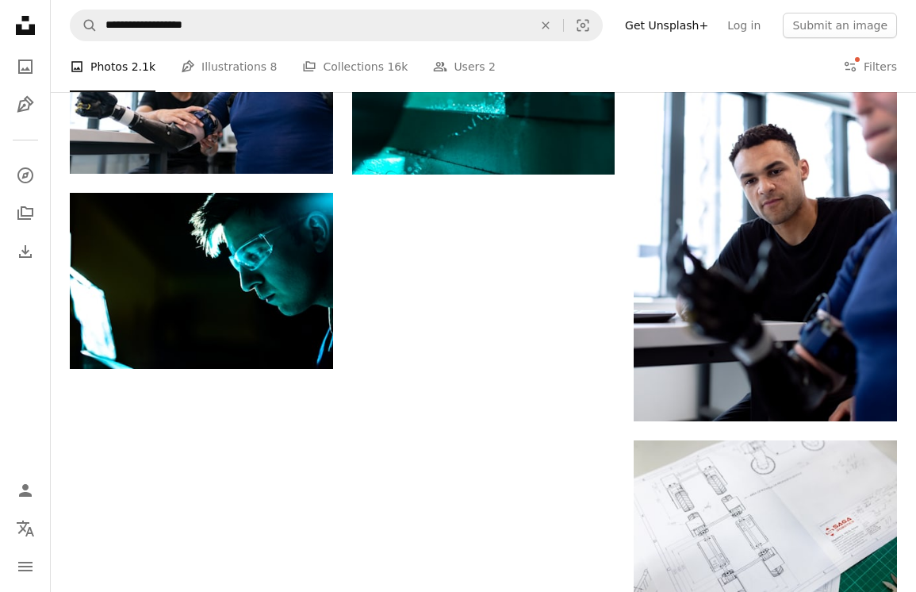
scroll to position [193, 0]
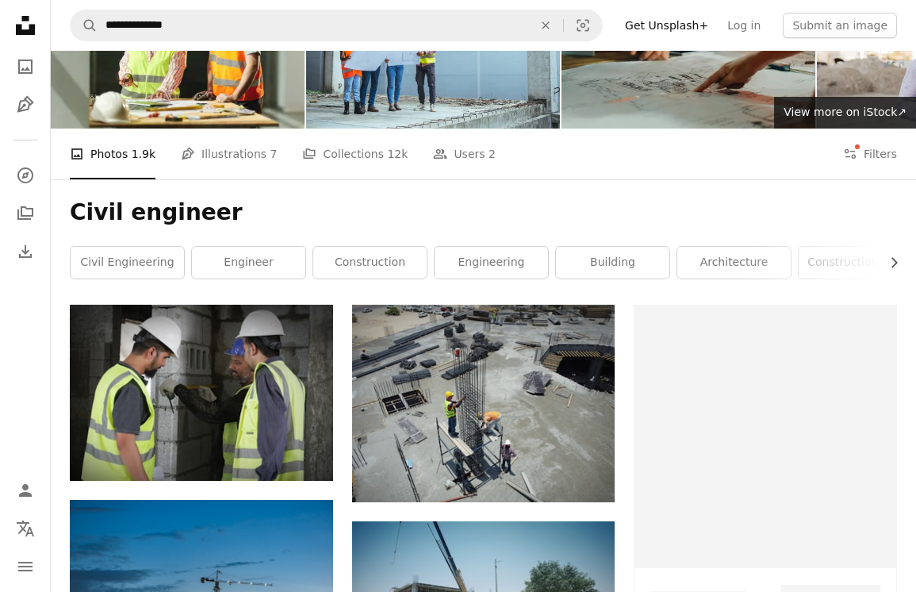
scroll to position [193, 0]
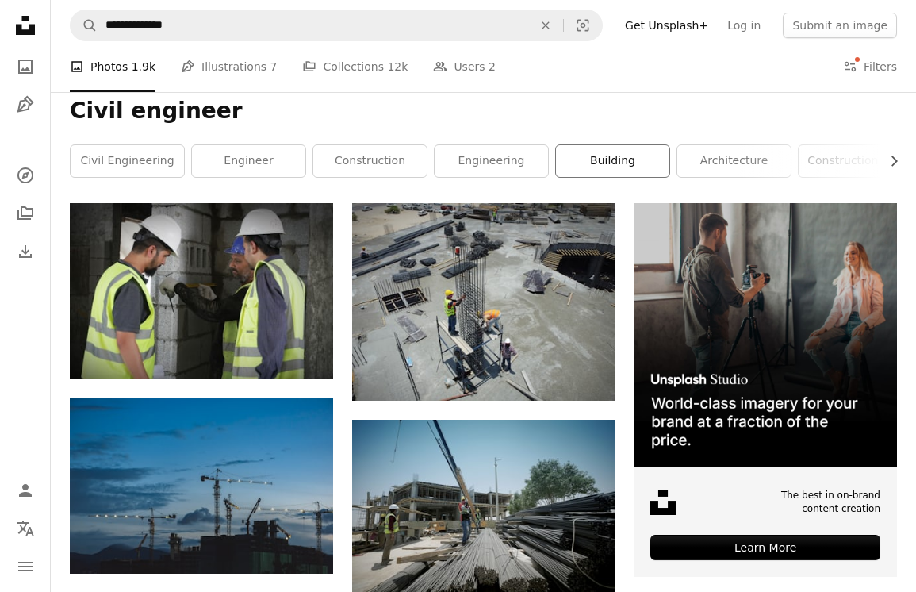
click at [628, 172] on link "building" at bounding box center [612, 161] width 113 height 32
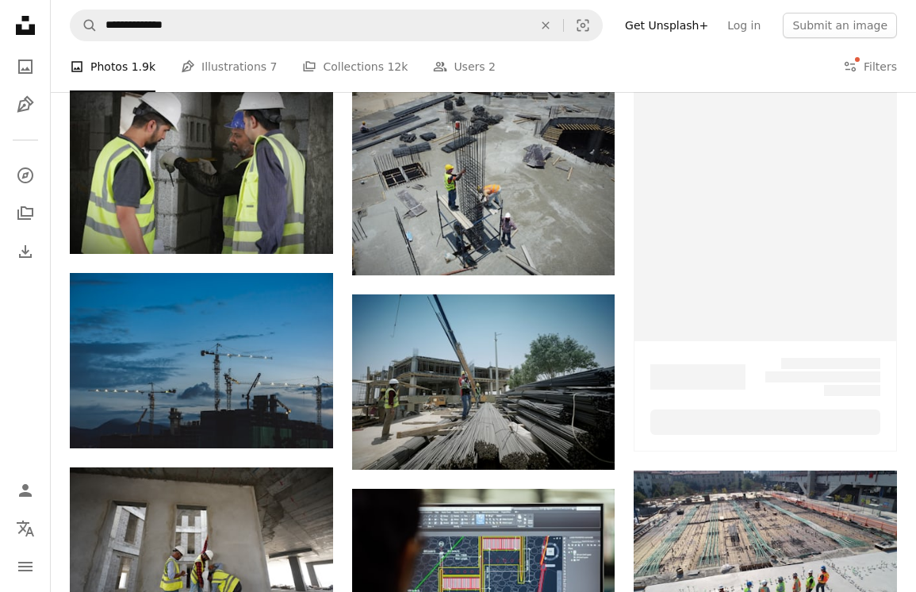
scroll to position [193, 0]
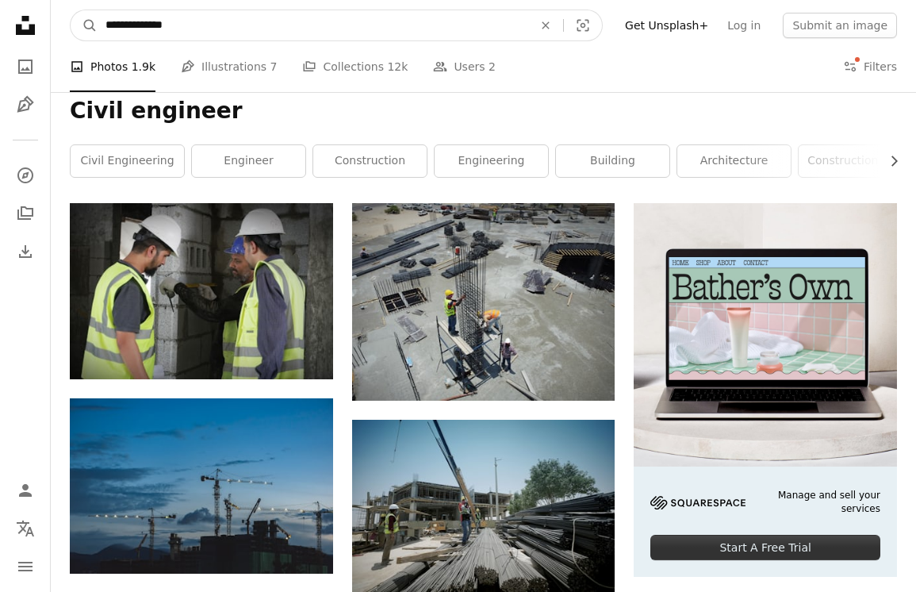
click at [213, 31] on input "**********" at bounding box center [313, 25] width 431 height 30
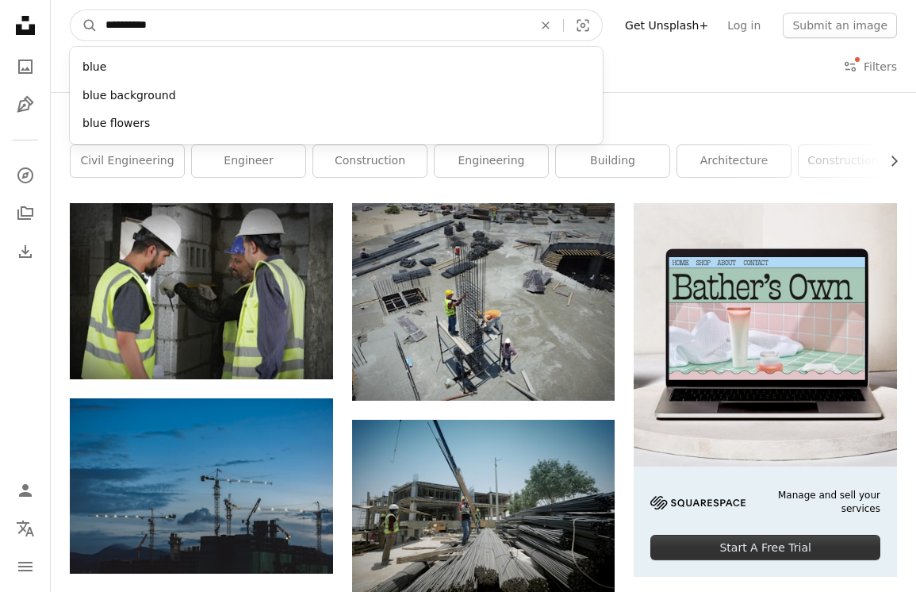
type input "**********"
click button "A magnifying glass" at bounding box center [84, 25] width 27 height 30
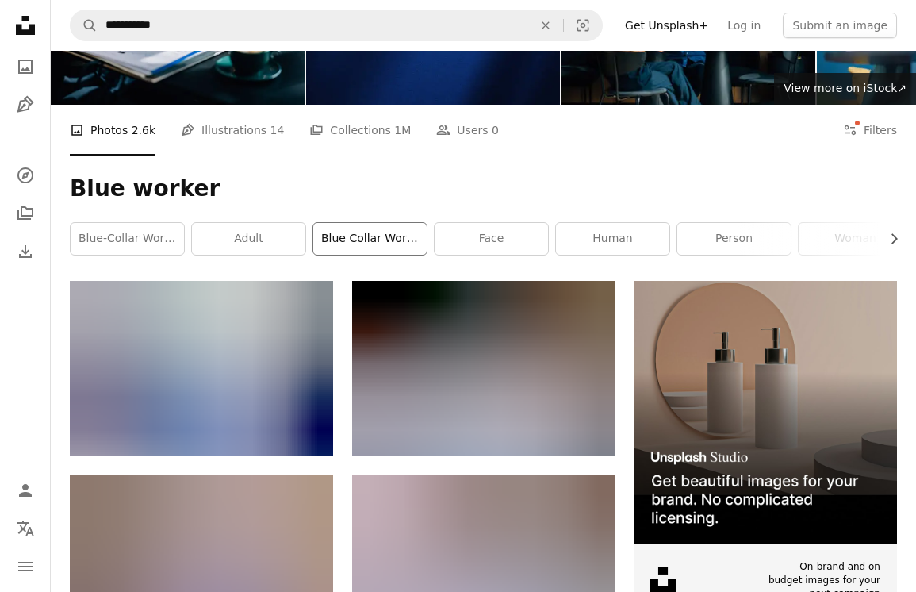
scroll to position [221, 0]
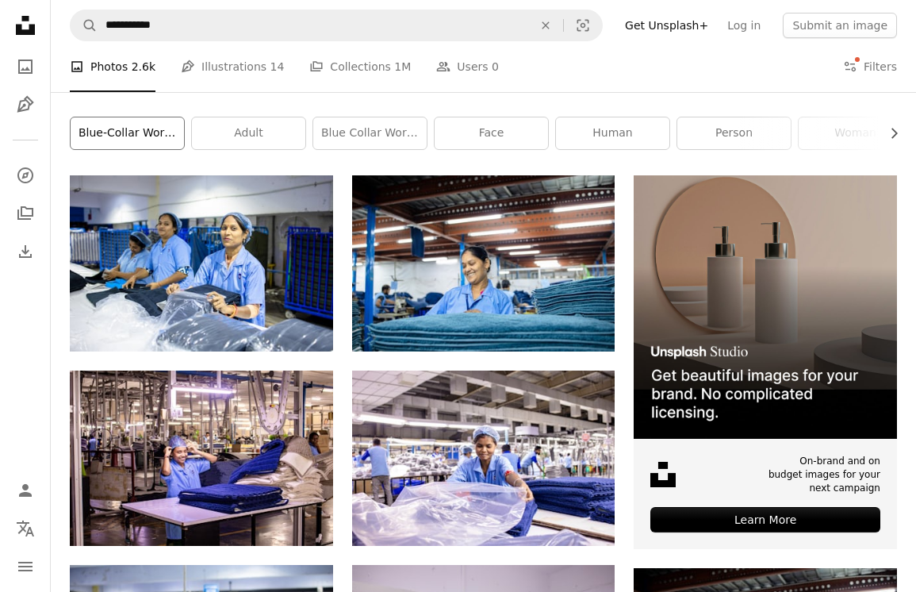
click at [142, 139] on link "blue-collar worker" at bounding box center [127, 133] width 113 height 32
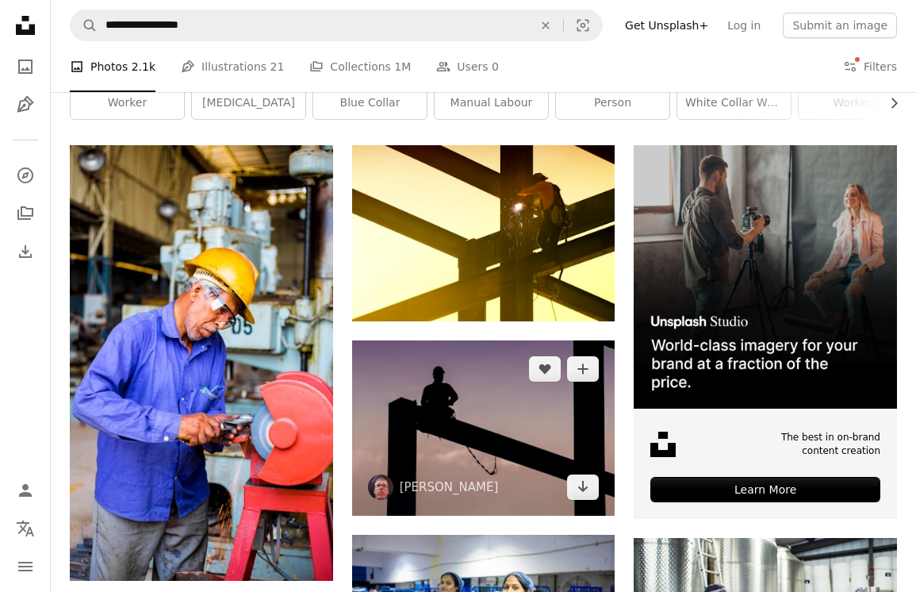
scroll to position [252, 0]
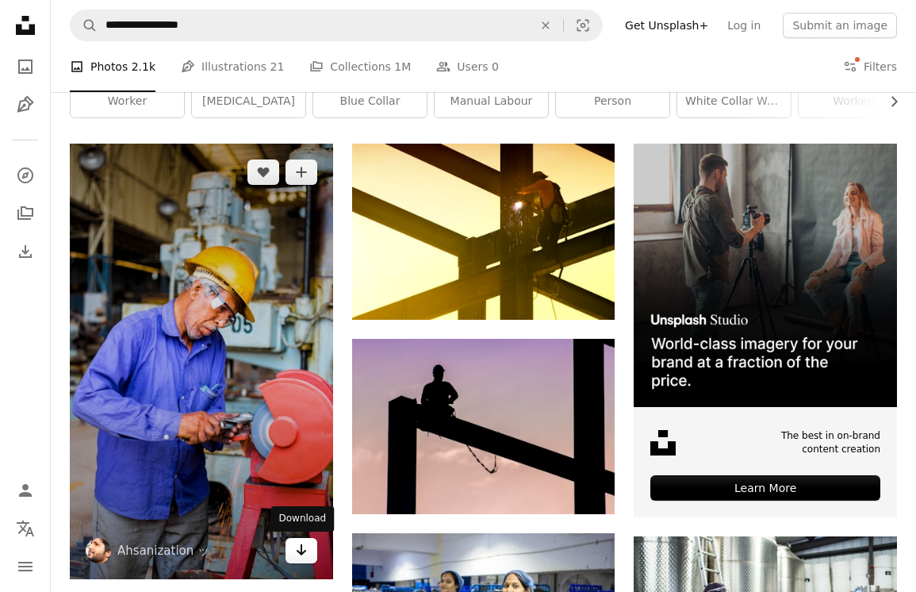
click at [301, 551] on icon "Download" at bounding box center [301, 549] width 10 height 11
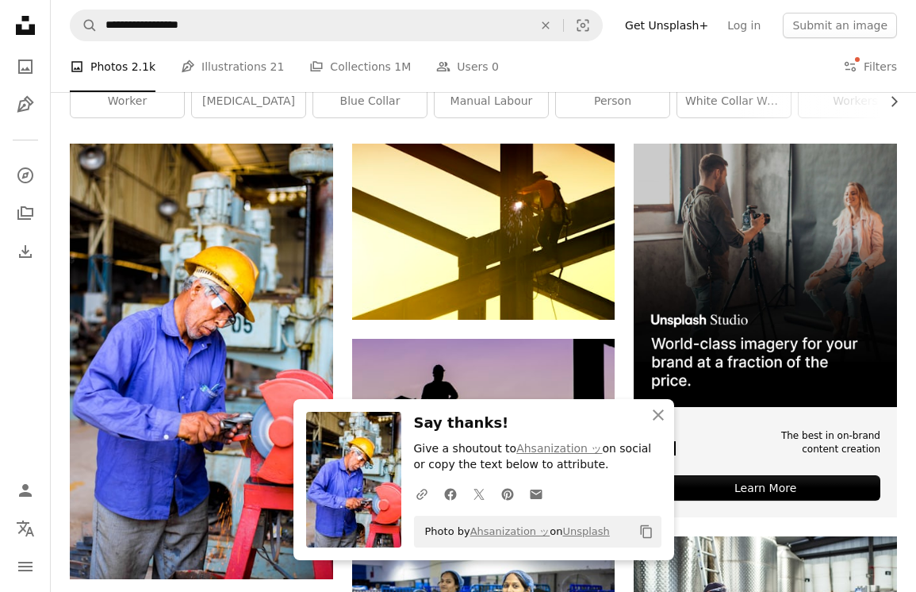
click at [654, 405] on icon "An X shape" at bounding box center [658, 414] width 19 height 19
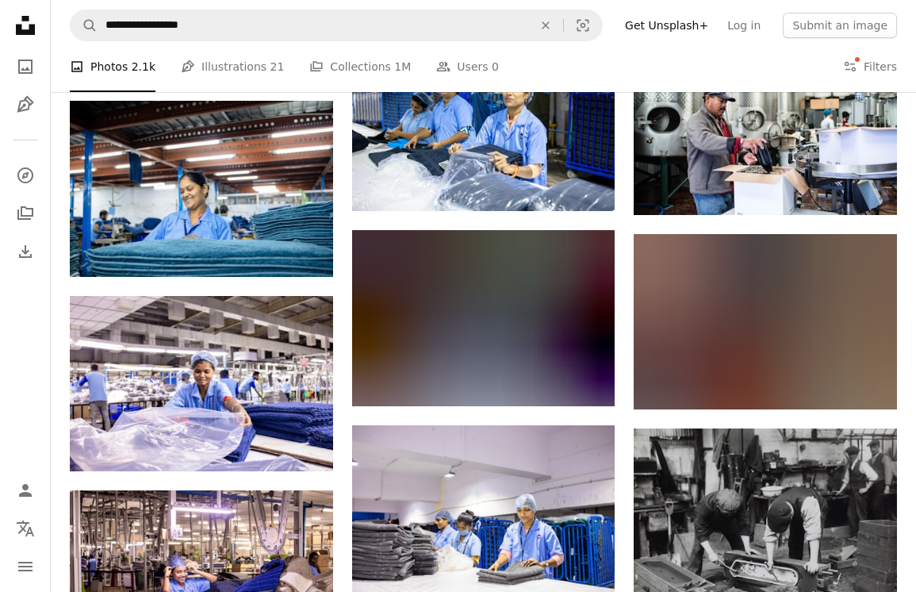
scroll to position [0, 0]
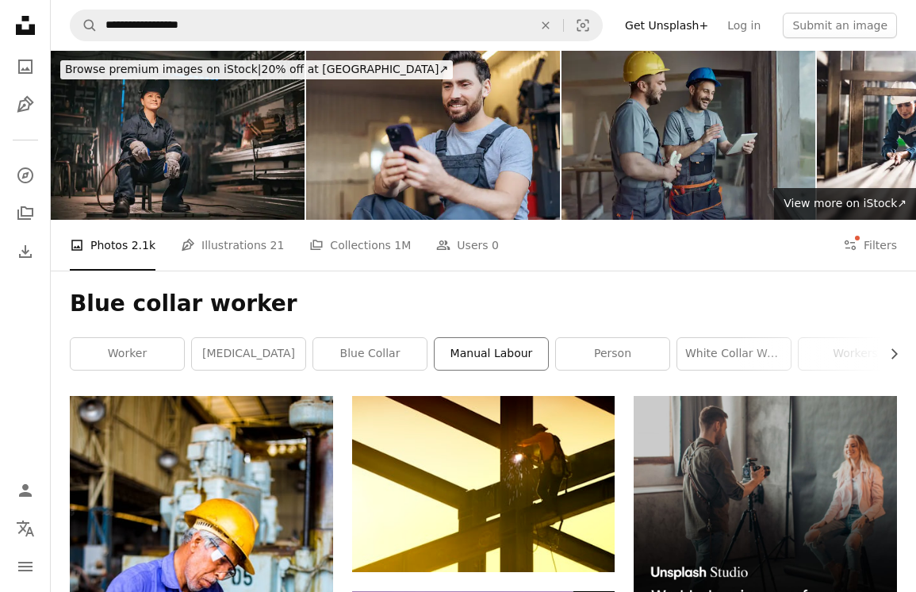
click at [520, 361] on link "manual labour" at bounding box center [491, 354] width 113 height 32
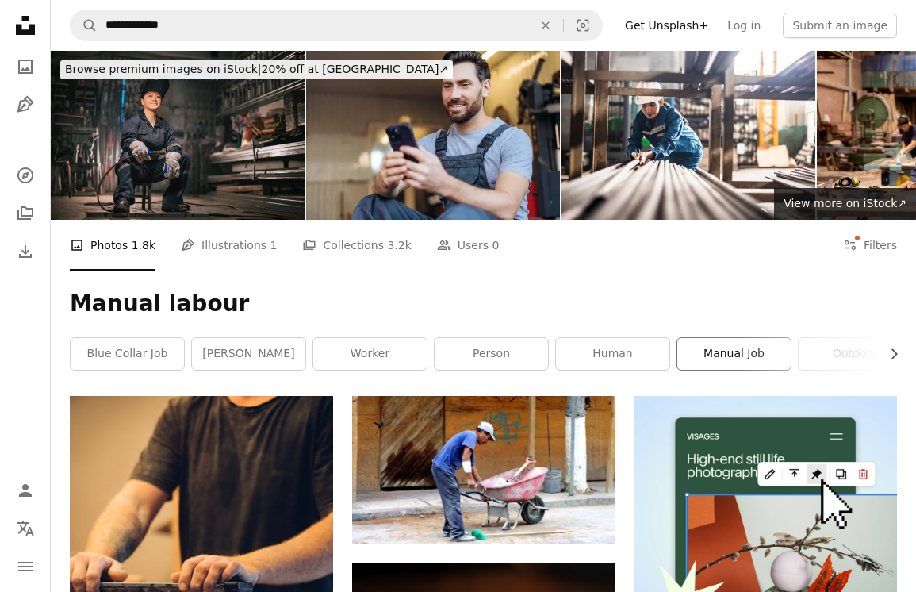
click at [751, 364] on link "manual job" at bounding box center [733, 354] width 113 height 32
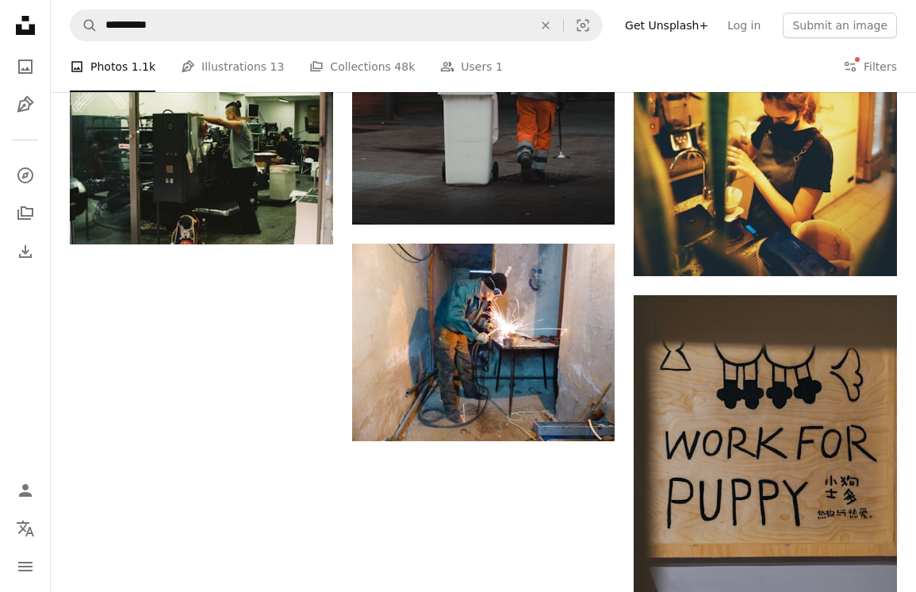
scroll to position [1710, 0]
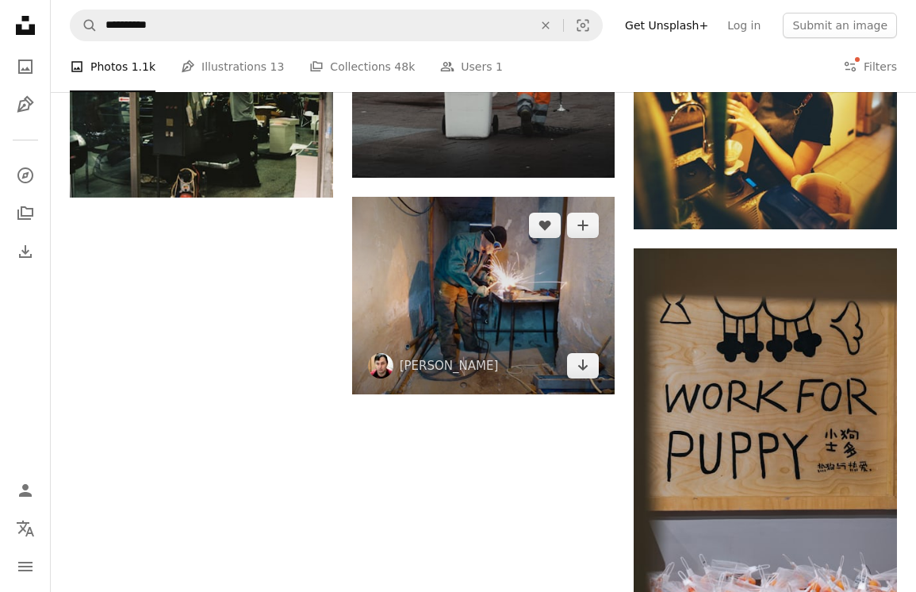
click at [524, 290] on img at bounding box center [483, 296] width 263 height 198
